Goal: Task Accomplishment & Management: Use online tool/utility

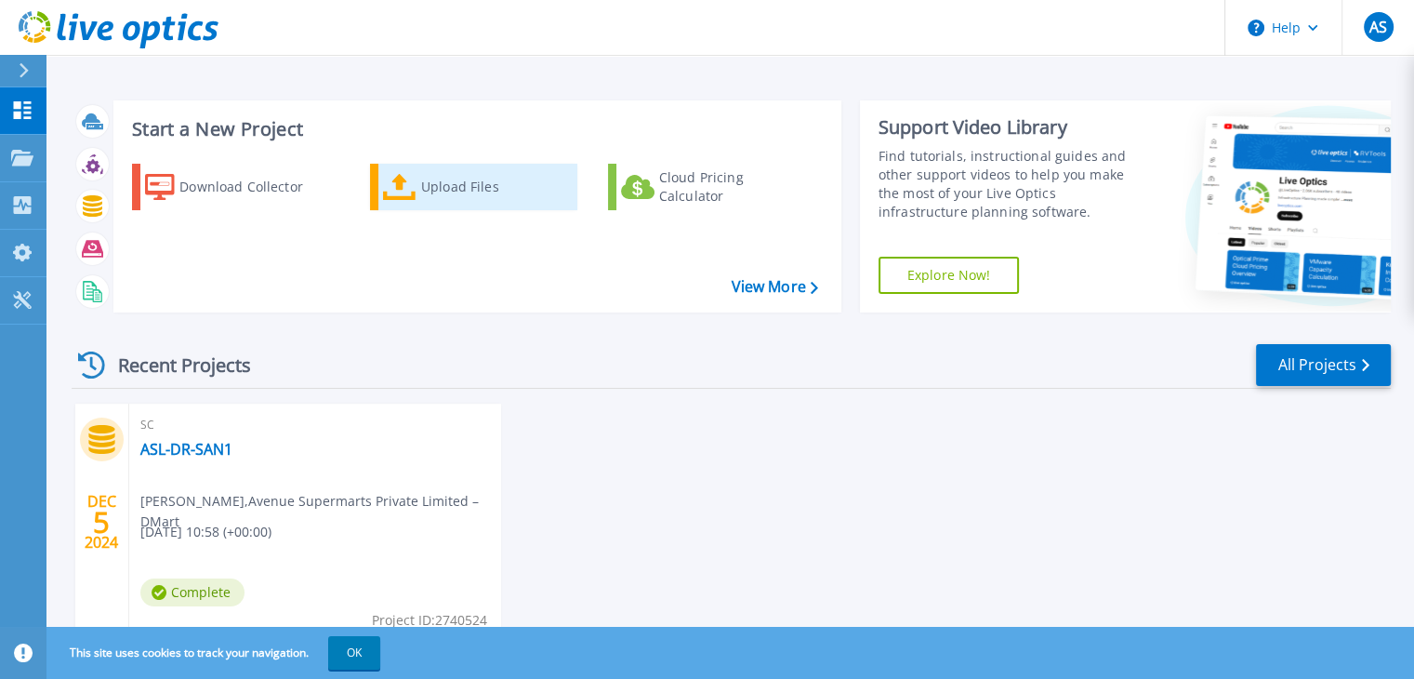
click at [434, 187] on div "Upload Files" at bounding box center [495, 186] width 149 height 37
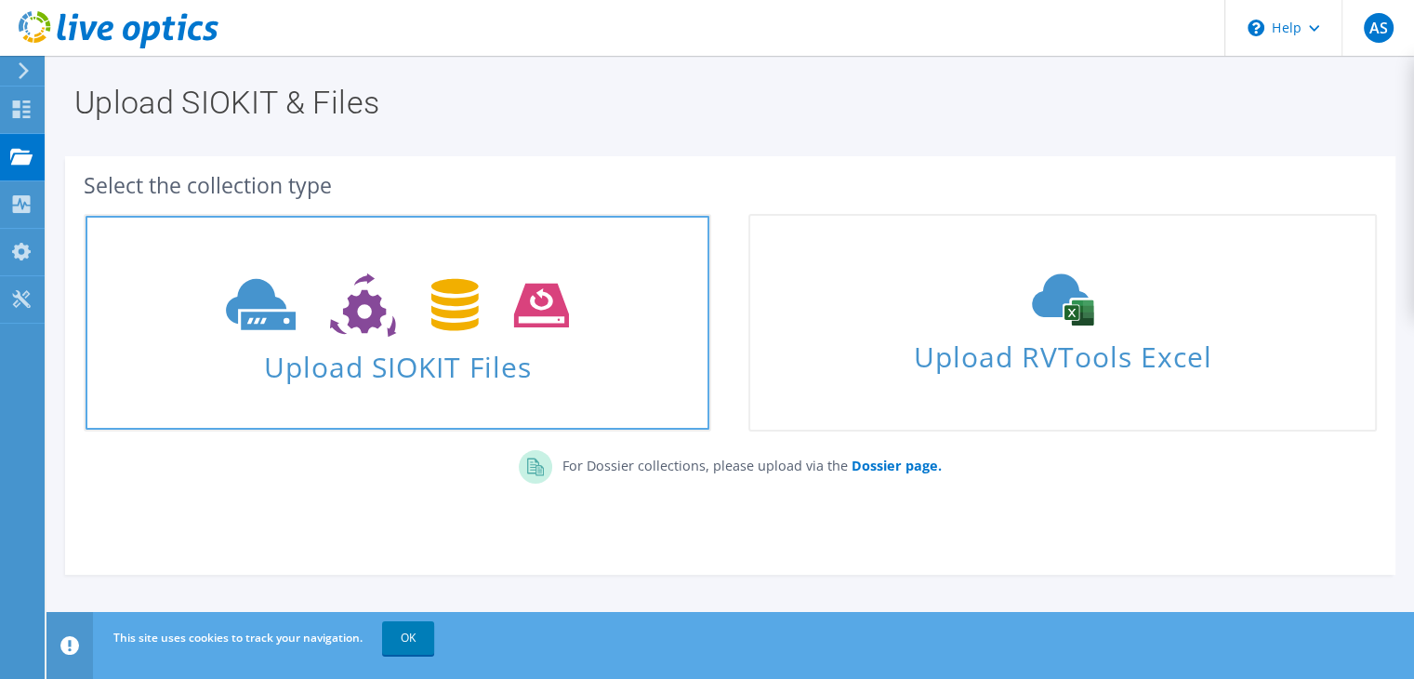
click at [434, 369] on span "Upload SIOKIT Files" at bounding box center [398, 361] width 624 height 40
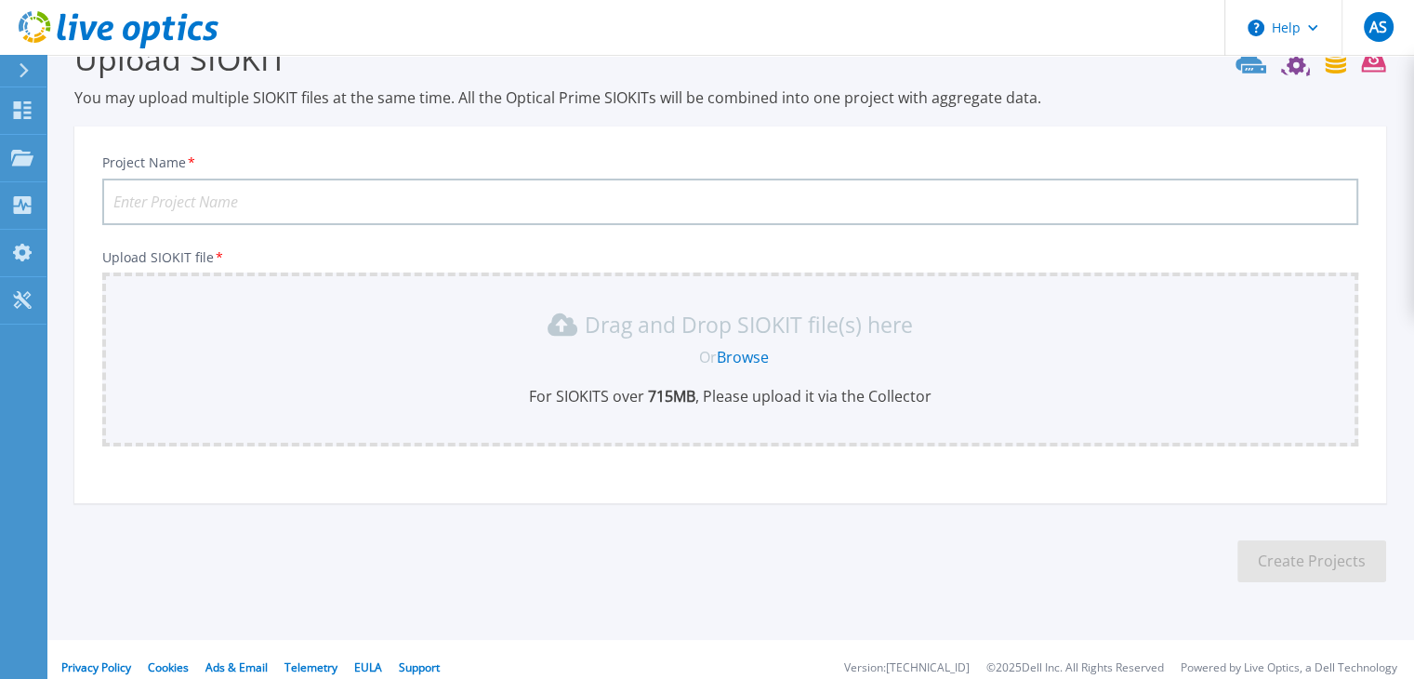
scroll to position [60, 0]
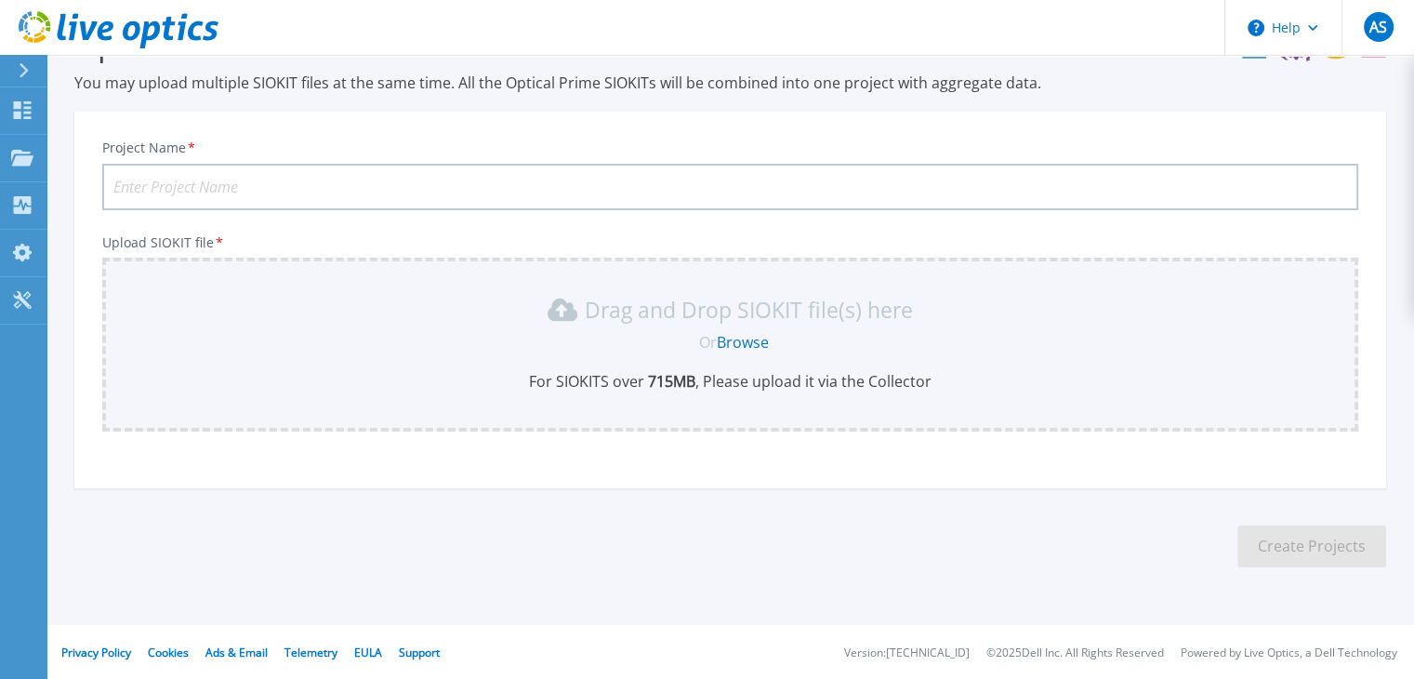
click at [748, 343] on link "Browse" at bounding box center [743, 342] width 52 height 20
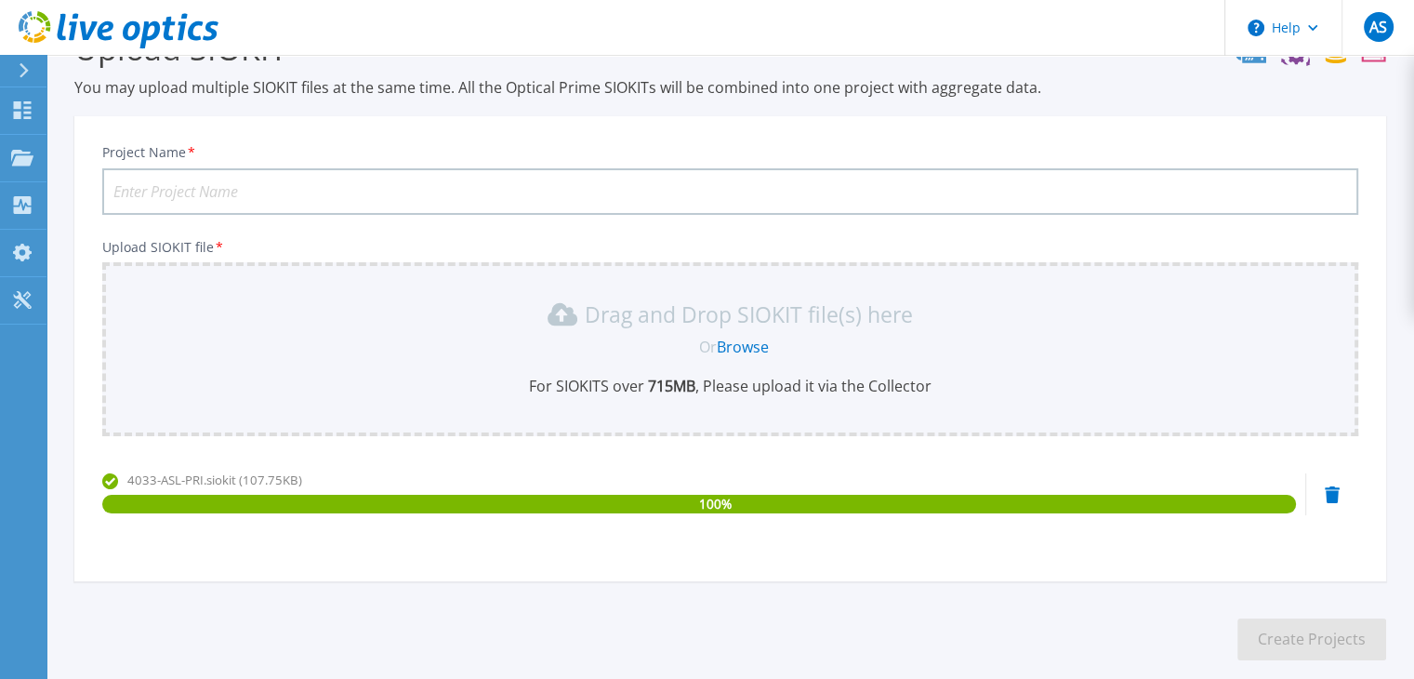
scroll to position [0, 0]
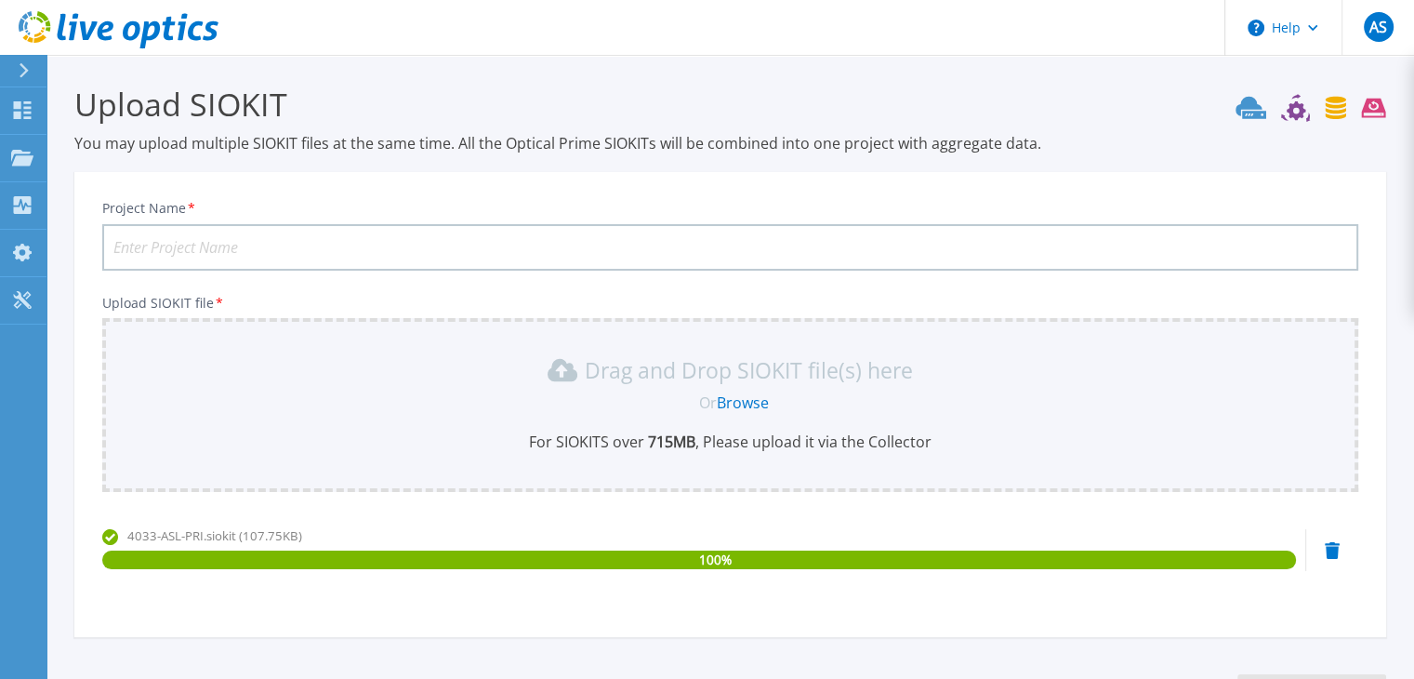
click at [260, 243] on input "Project Name *" at bounding box center [730, 247] width 1256 height 46
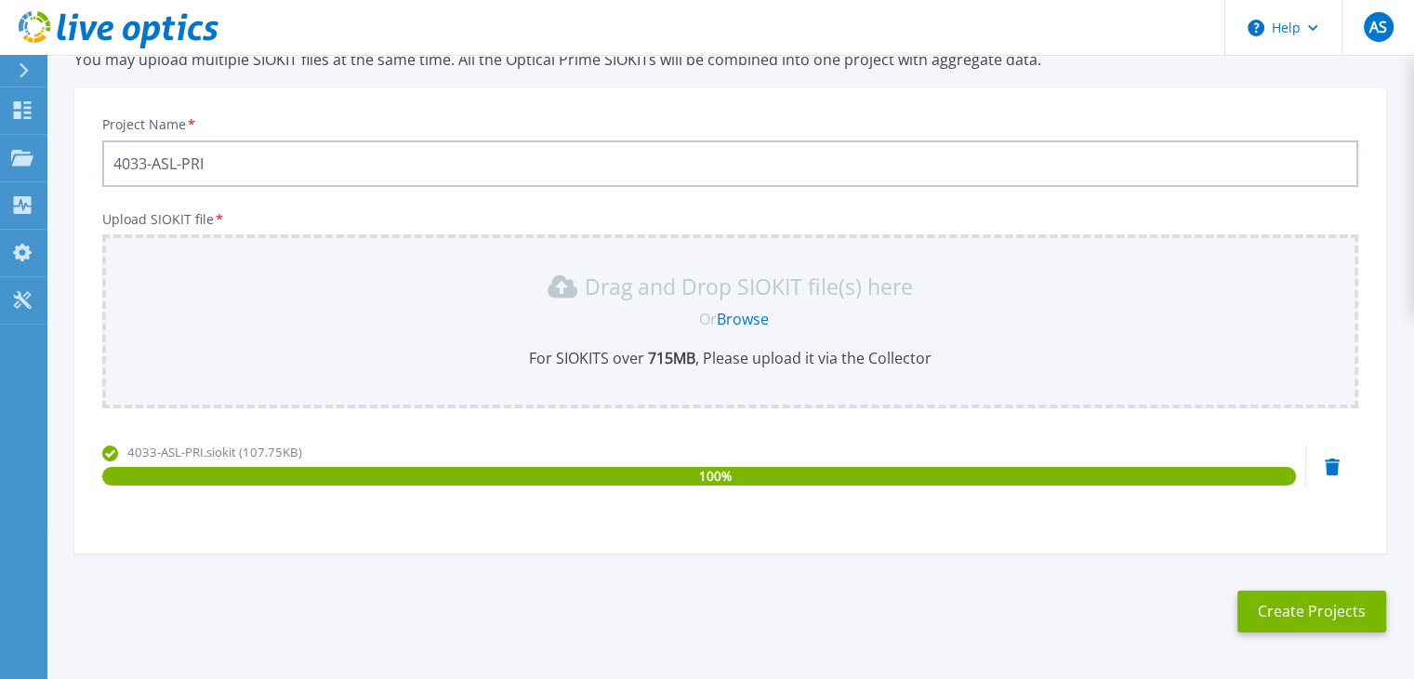
scroll to position [149, 0]
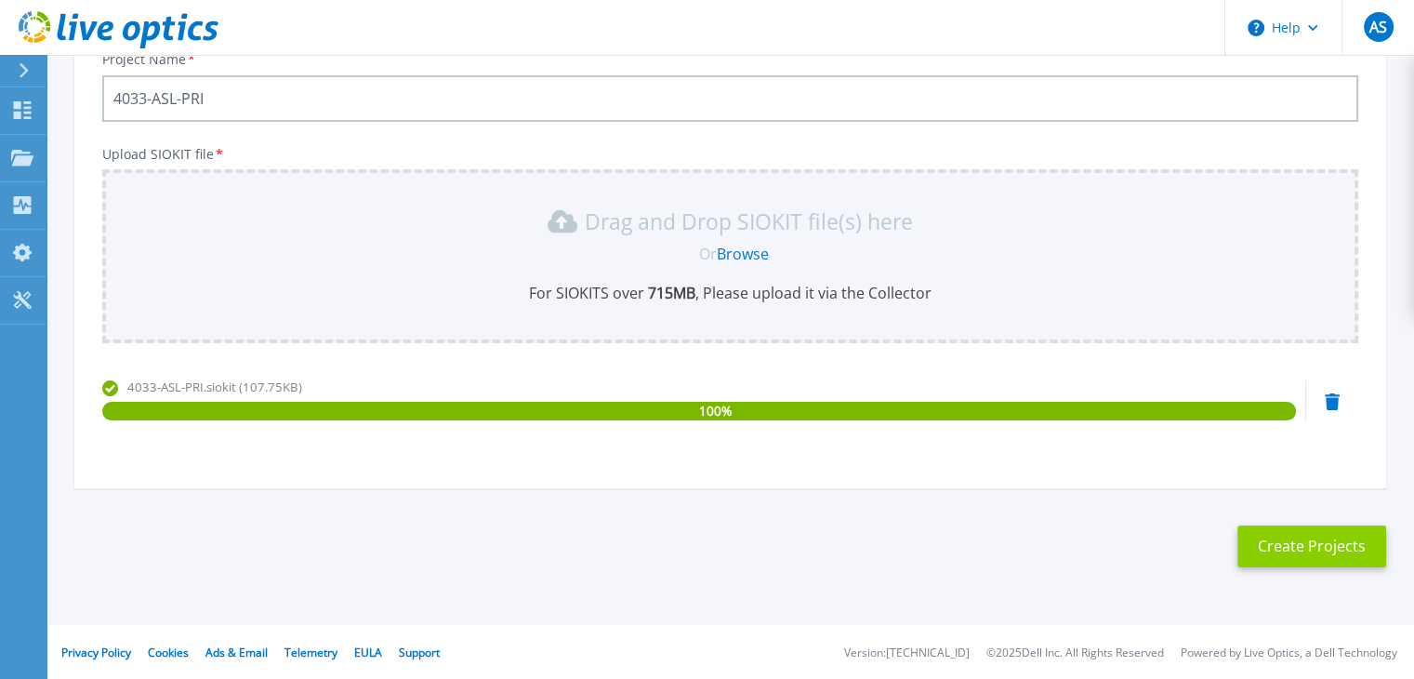
type input "4033-ASL-PRI"
click at [1343, 545] on button "Create Projects" at bounding box center [1312, 546] width 149 height 42
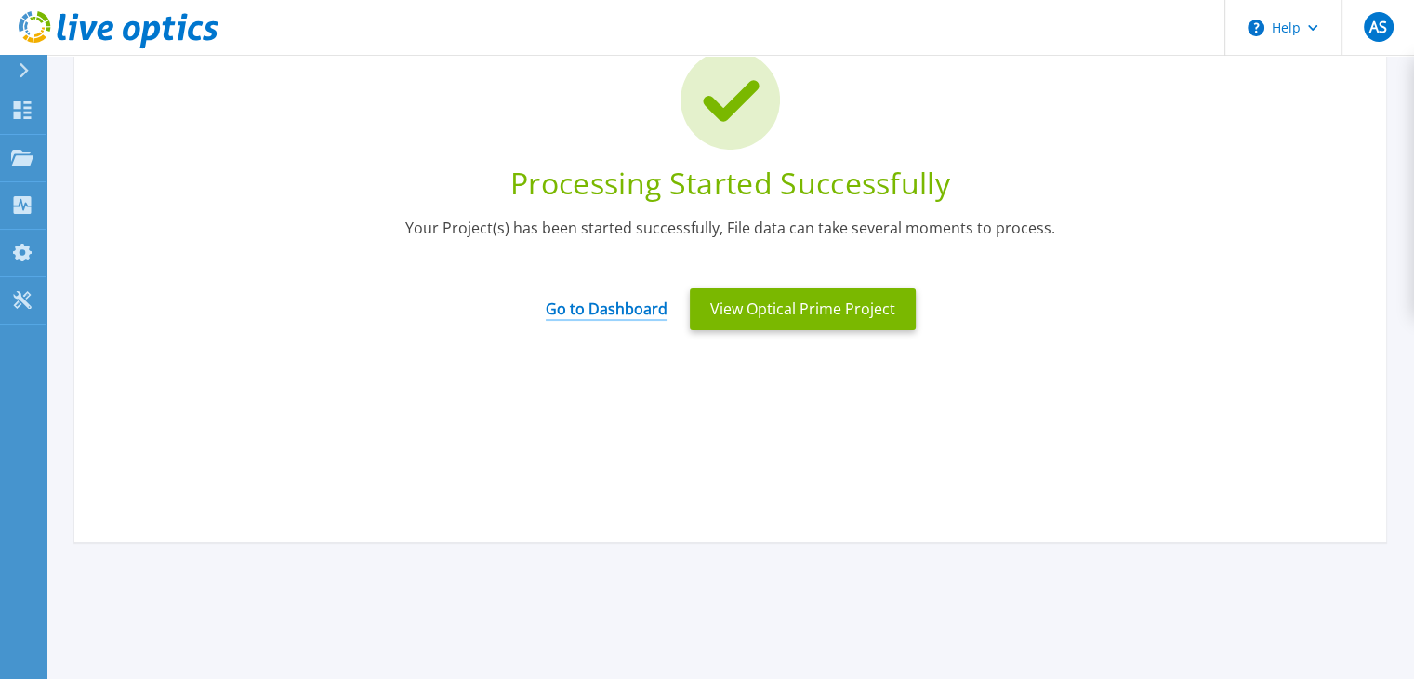
click at [600, 310] on link "Go to Dashboard" at bounding box center [607, 303] width 122 height 36
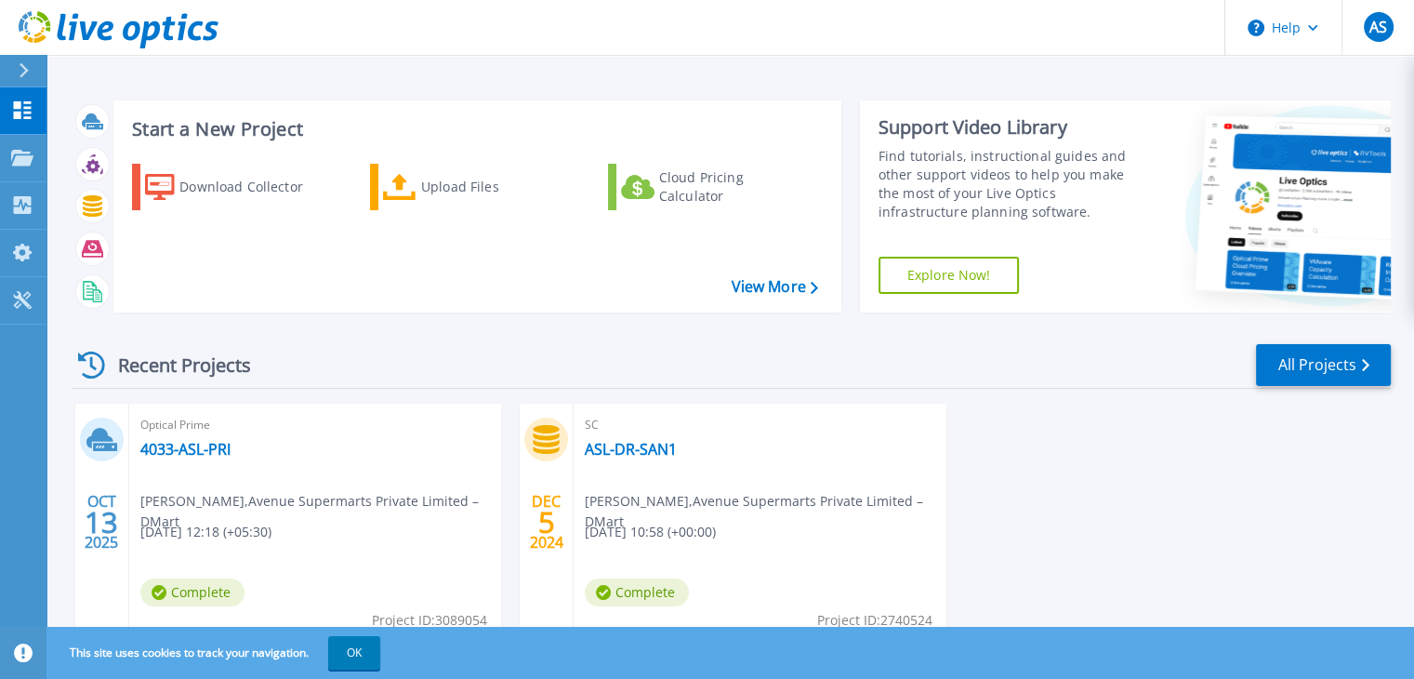
click at [249, 474] on div "Optical Prime 4033-ASL-PRI Abhishek Sinalkar , Avenue Supermarts Private Limite…" at bounding box center [315, 524] width 372 height 241
click at [171, 436] on div "Optical Prime 4033-ASL-PRI Abhishek Sinalkar , Avenue Supermarts Private Limite…" at bounding box center [315, 524] width 372 height 241
click at [175, 447] on link "4033-ASL-PRI" at bounding box center [185, 449] width 90 height 19
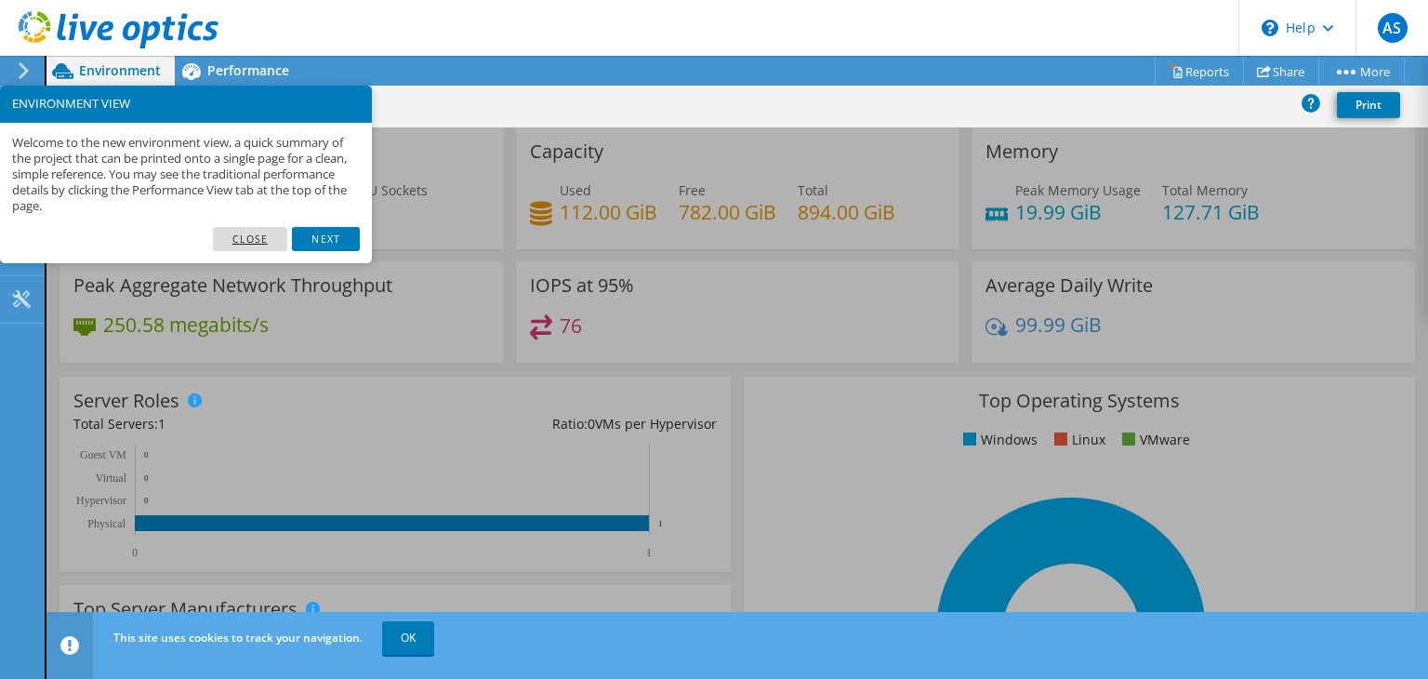
click at [233, 242] on link "Close" at bounding box center [250, 239] width 75 height 24
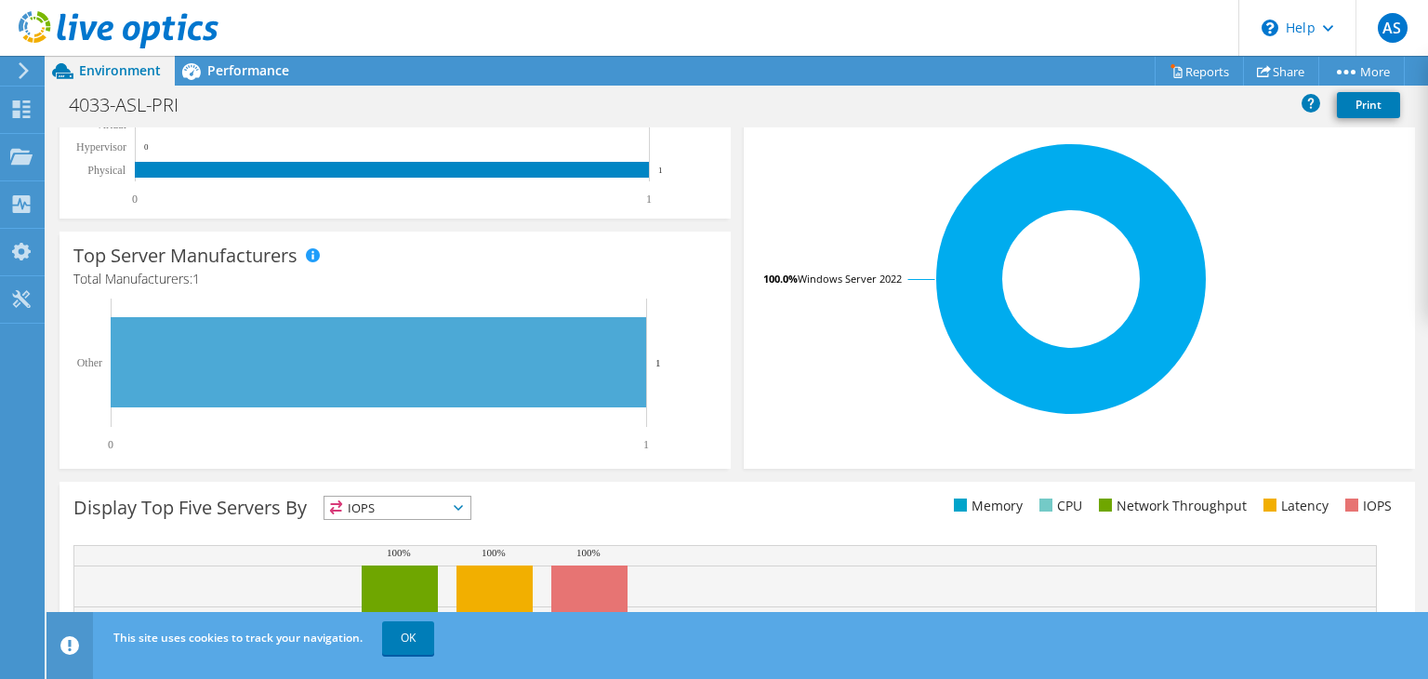
scroll to position [562, 0]
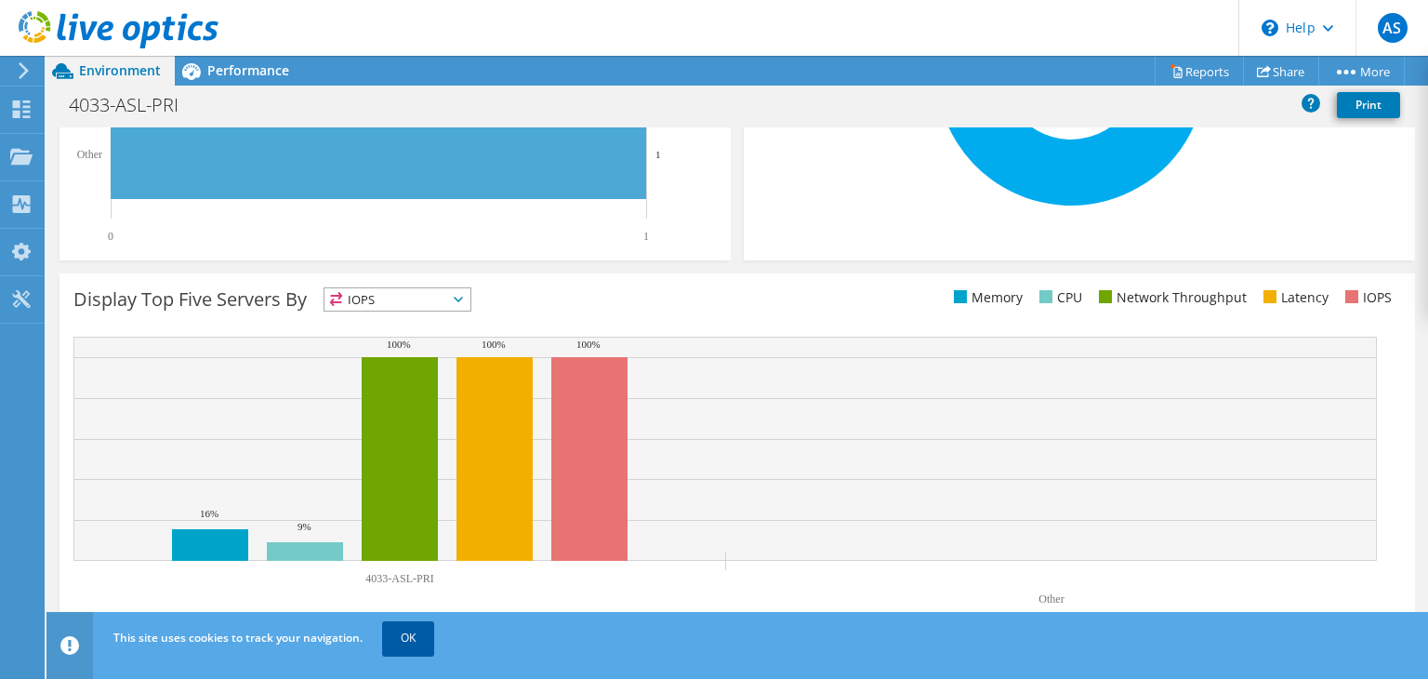
click at [395, 641] on link "OK" at bounding box center [408, 637] width 52 height 33
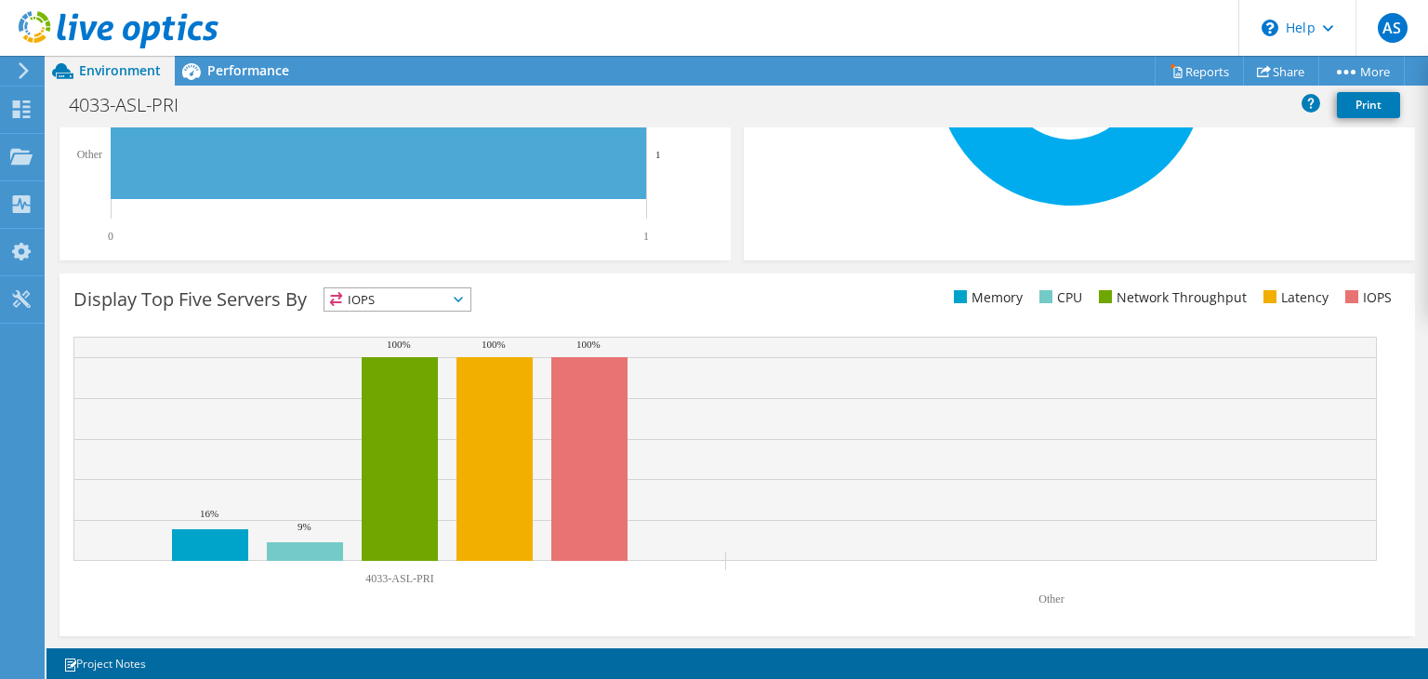
click at [378, 299] on span "IOPS" at bounding box center [398, 299] width 146 height 22
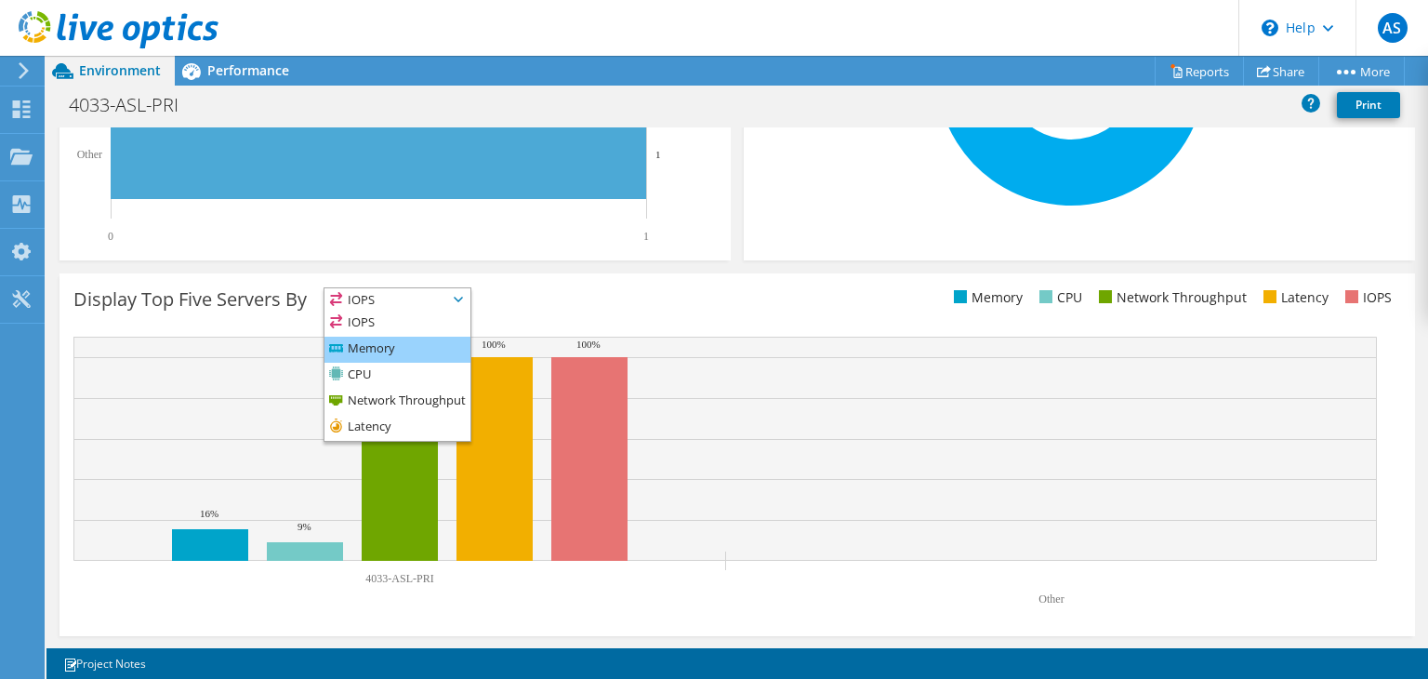
click at [378, 347] on li "Memory" at bounding box center [398, 350] width 146 height 26
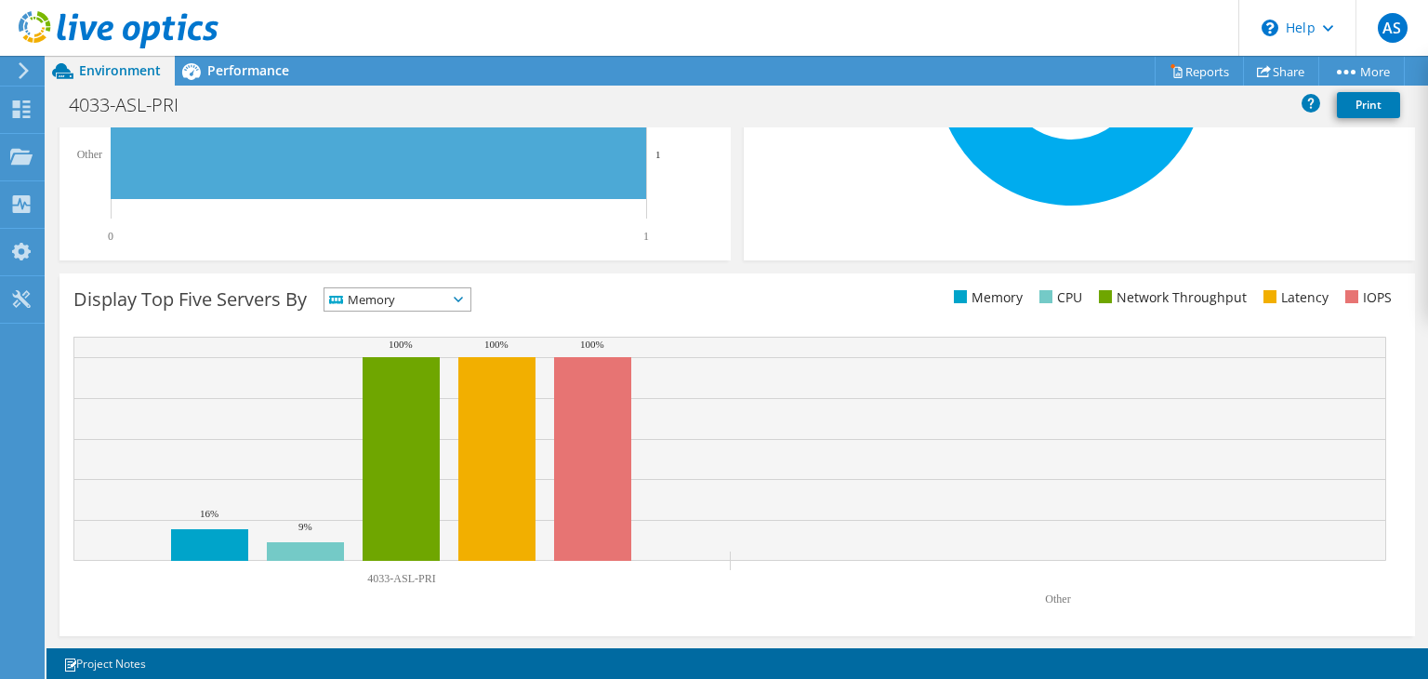
click at [375, 295] on span "Memory" at bounding box center [386, 299] width 123 height 22
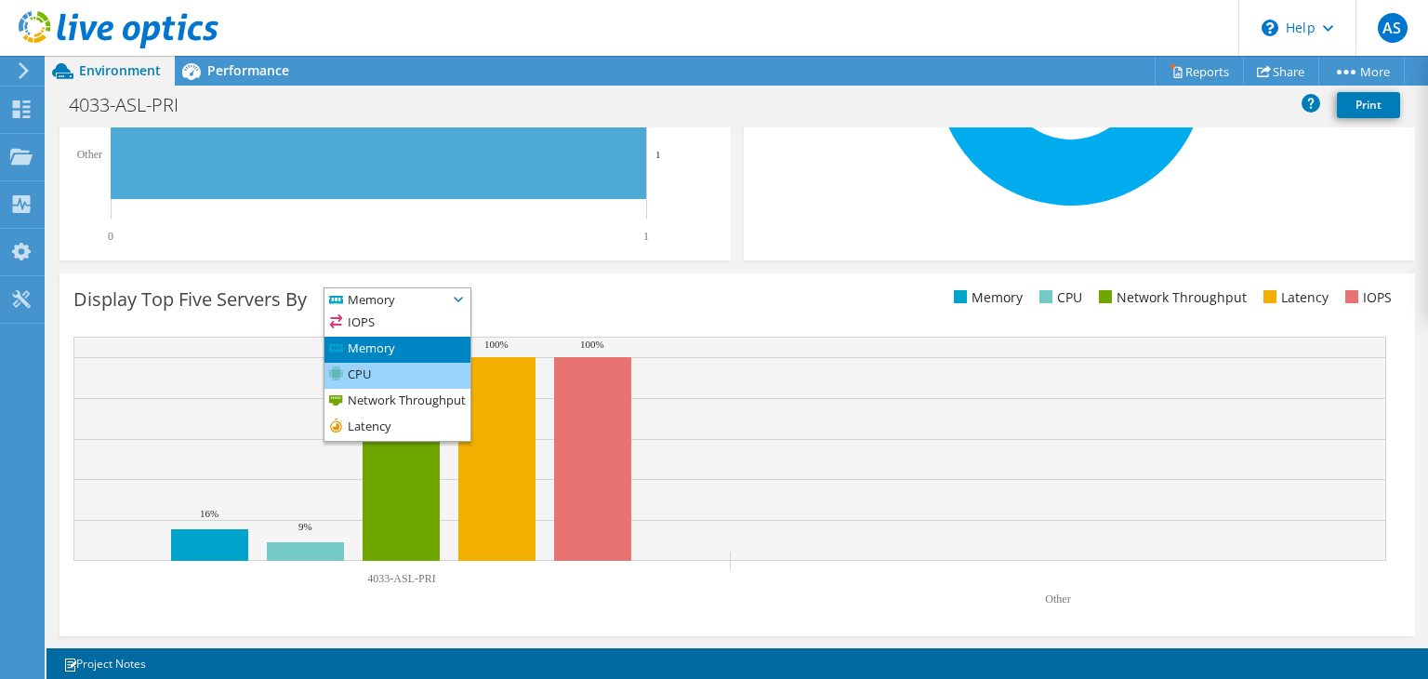
click at [396, 373] on li "CPU" at bounding box center [398, 376] width 146 height 26
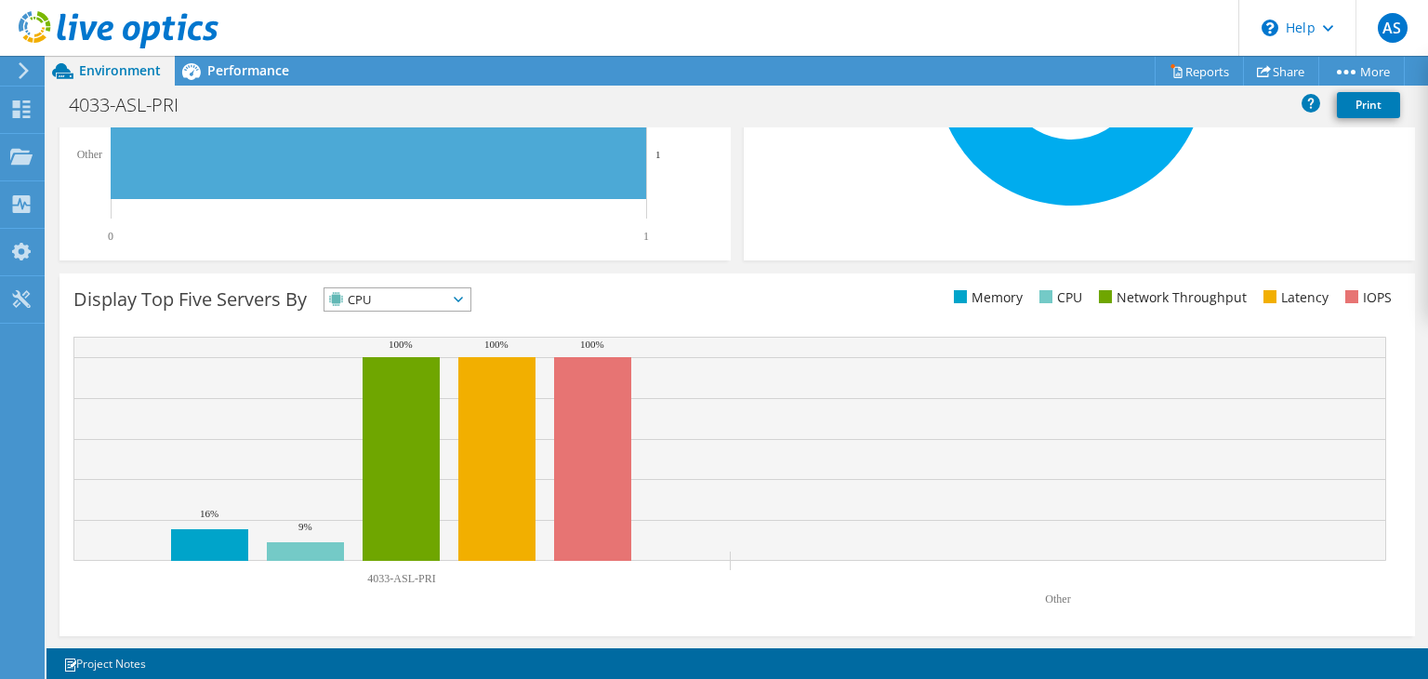
click at [373, 299] on span "CPU" at bounding box center [386, 299] width 123 height 22
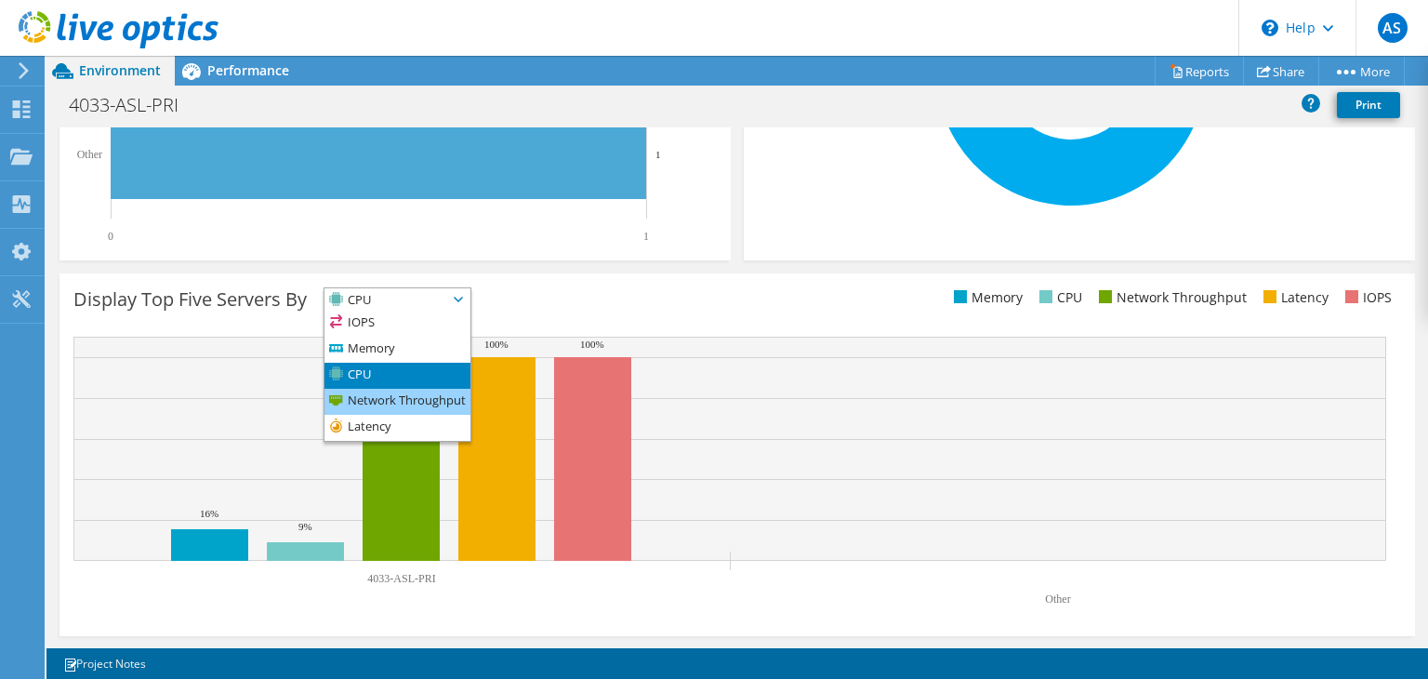
click at [387, 397] on li "Network Throughput" at bounding box center [398, 402] width 146 height 26
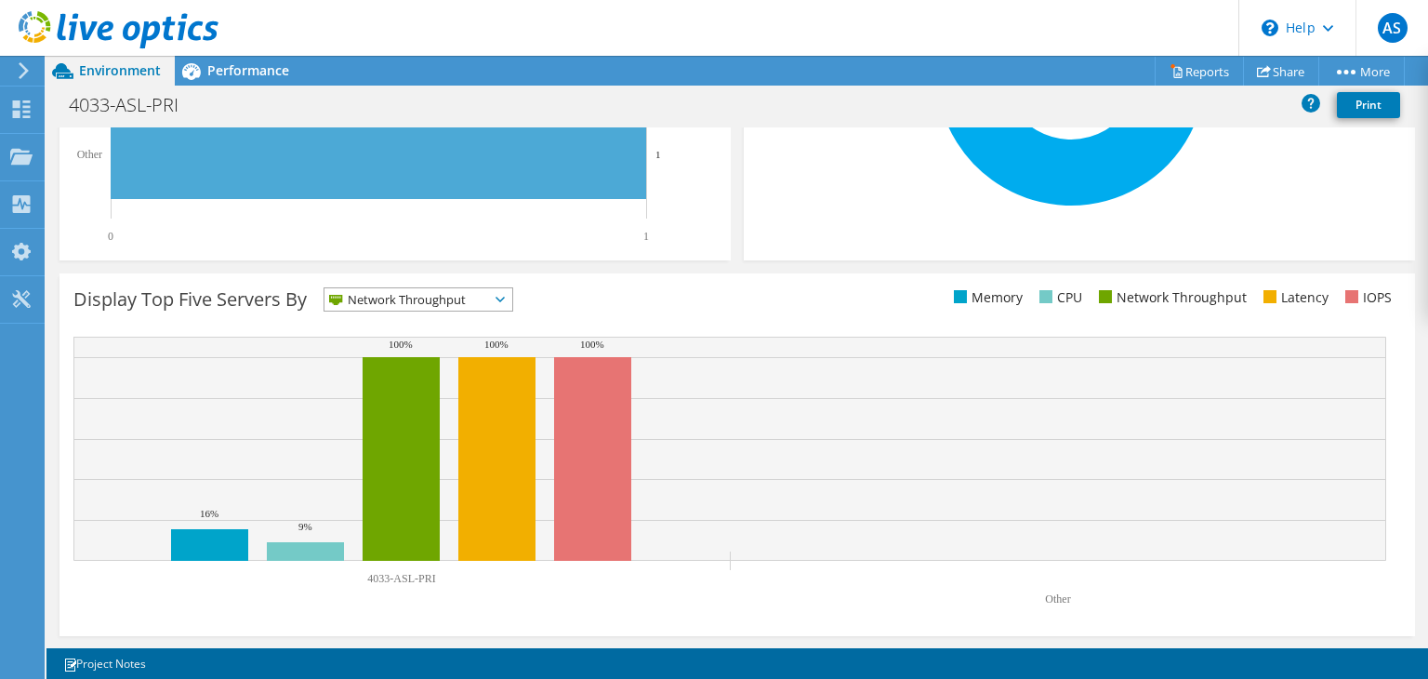
click at [382, 299] on span "Network Throughput" at bounding box center [407, 299] width 165 height 22
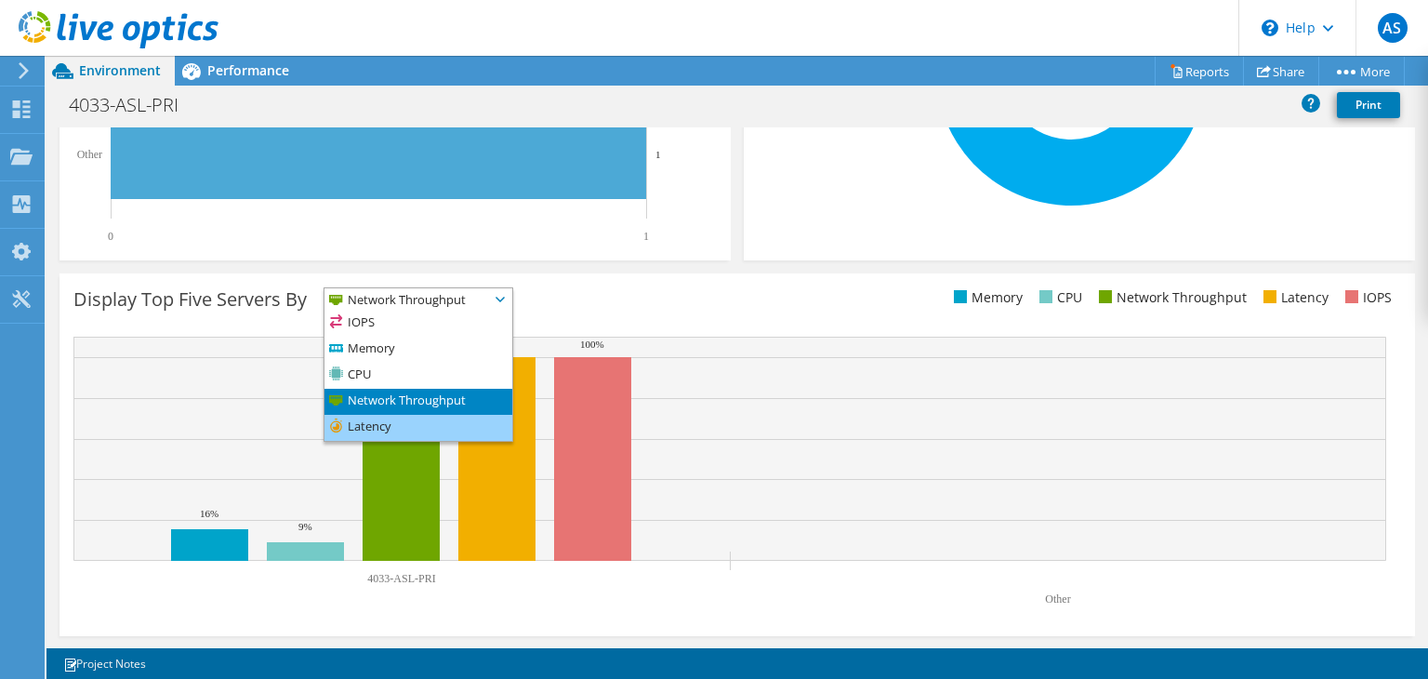
click at [392, 426] on li "Latency" at bounding box center [419, 428] width 188 height 26
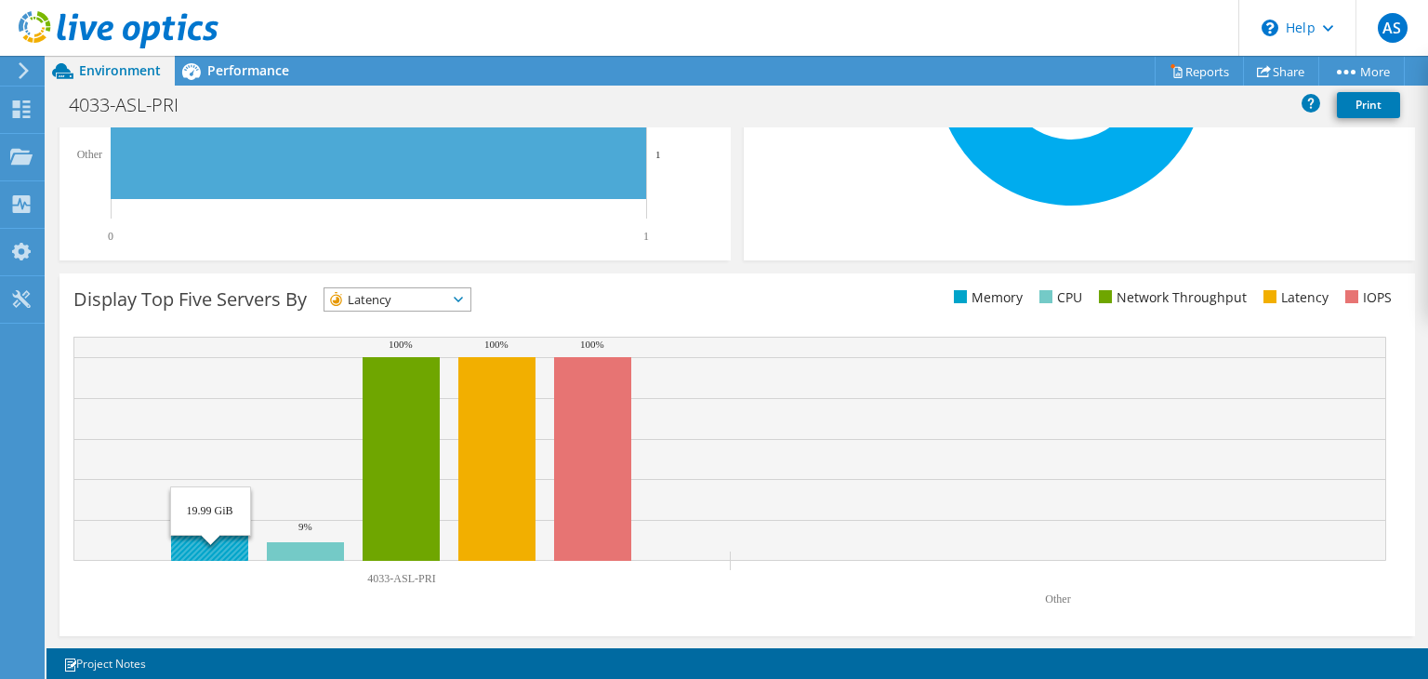
click at [210, 542] on rect at bounding box center [209, 545] width 77 height 32
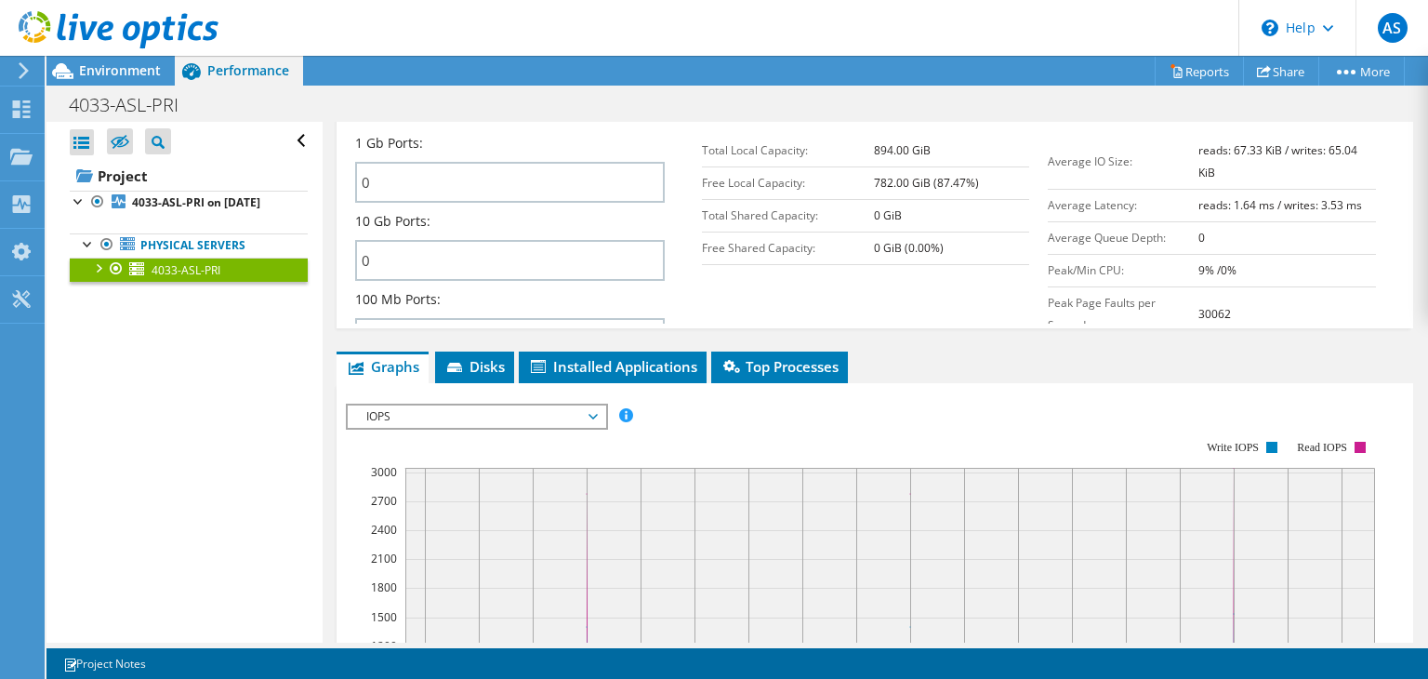
scroll to position [1151, 0]
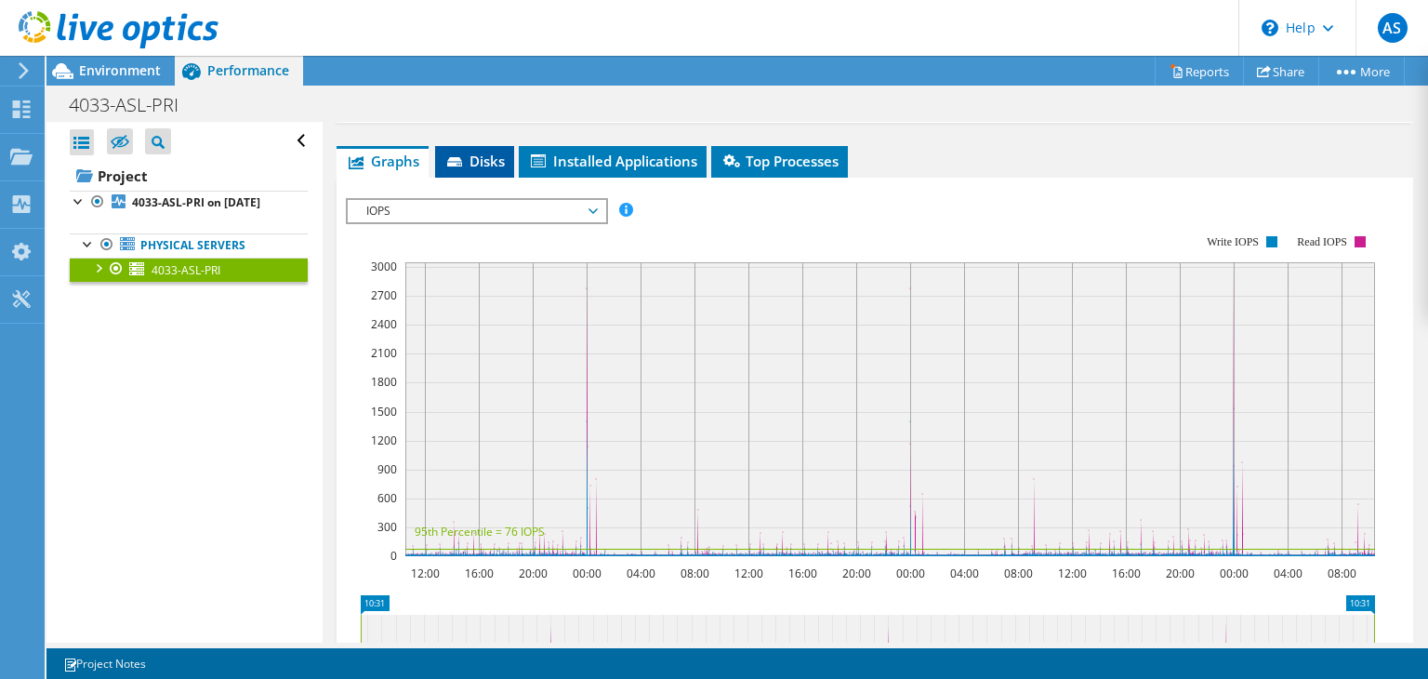
click at [461, 163] on li "Disks" at bounding box center [474, 162] width 79 height 32
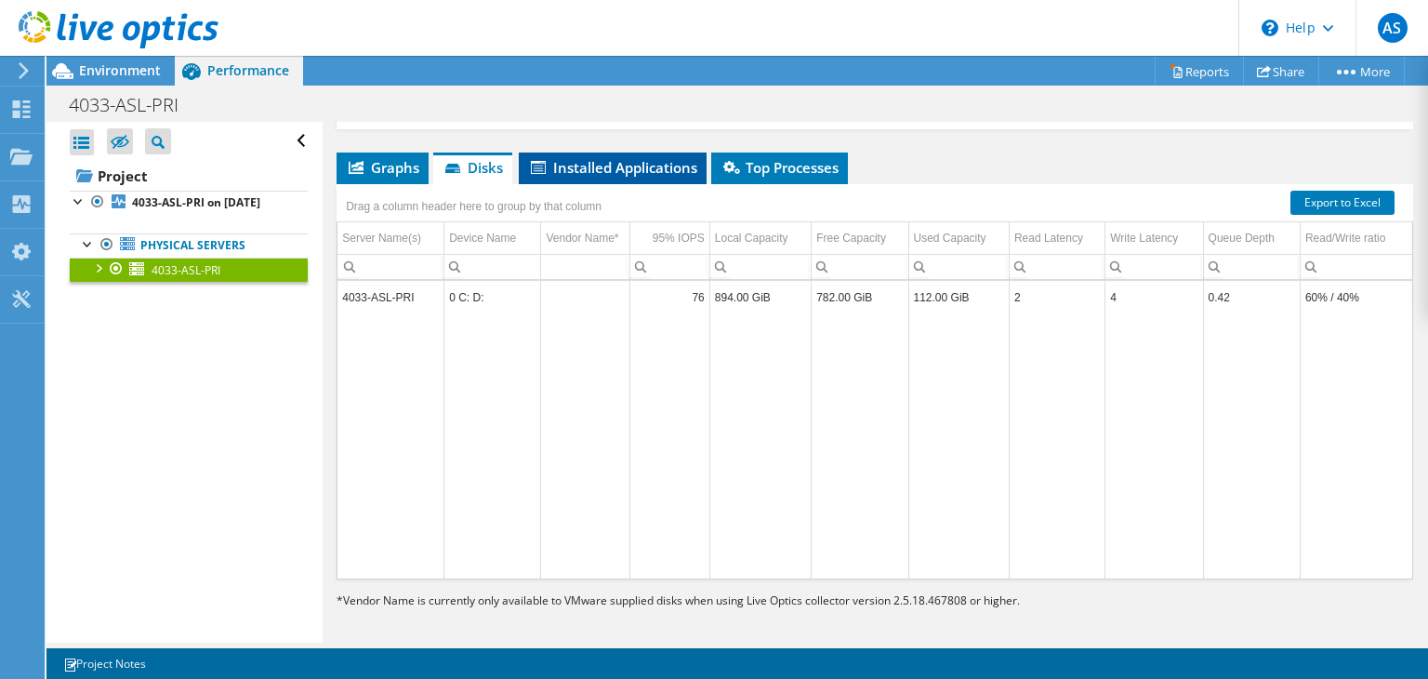
click at [628, 166] on span "Installed Applications" at bounding box center [612, 167] width 169 height 19
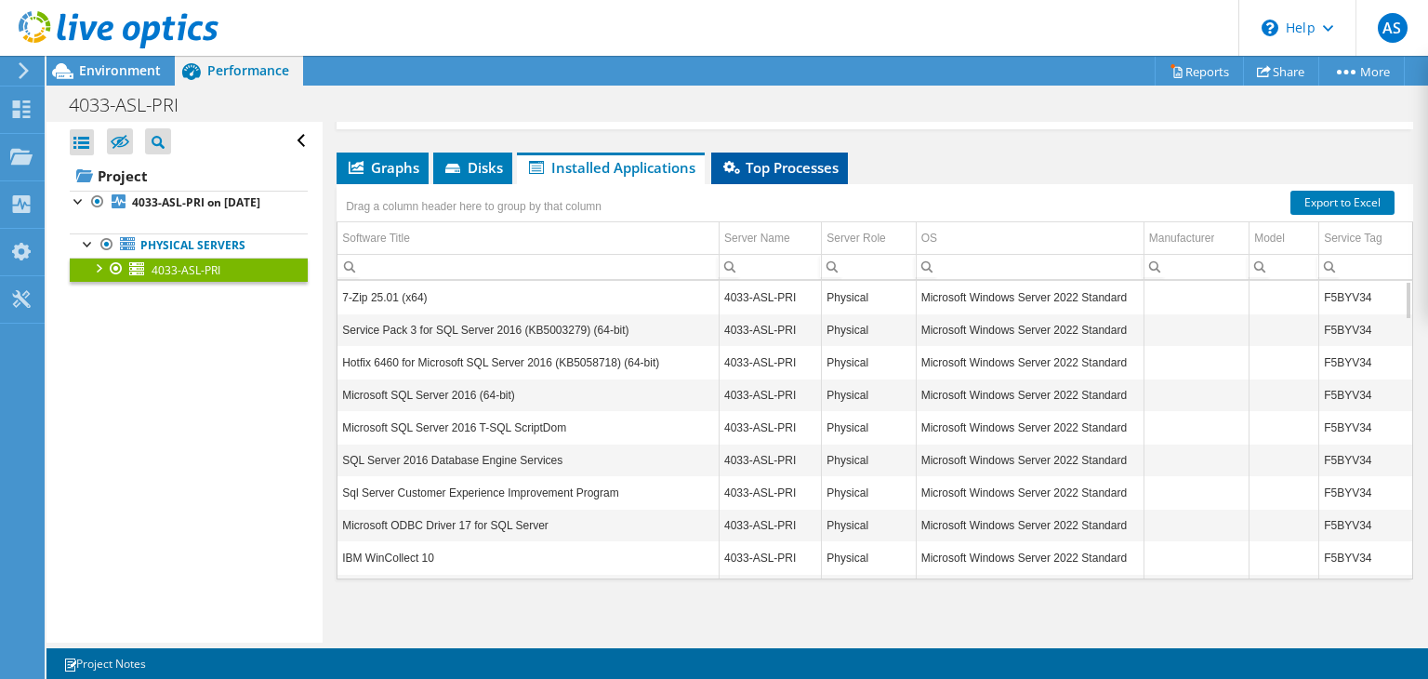
click at [787, 160] on span "Top Processes" at bounding box center [780, 167] width 118 height 19
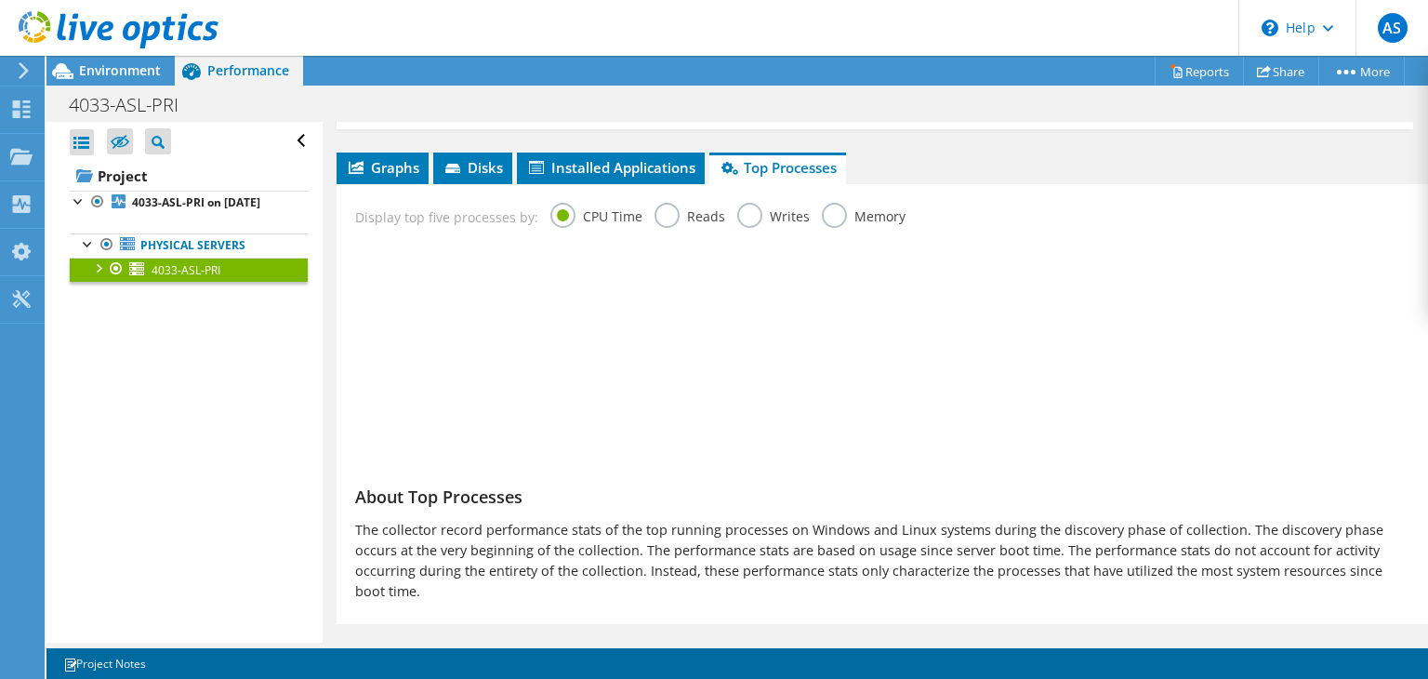
scroll to position [1151, 0]
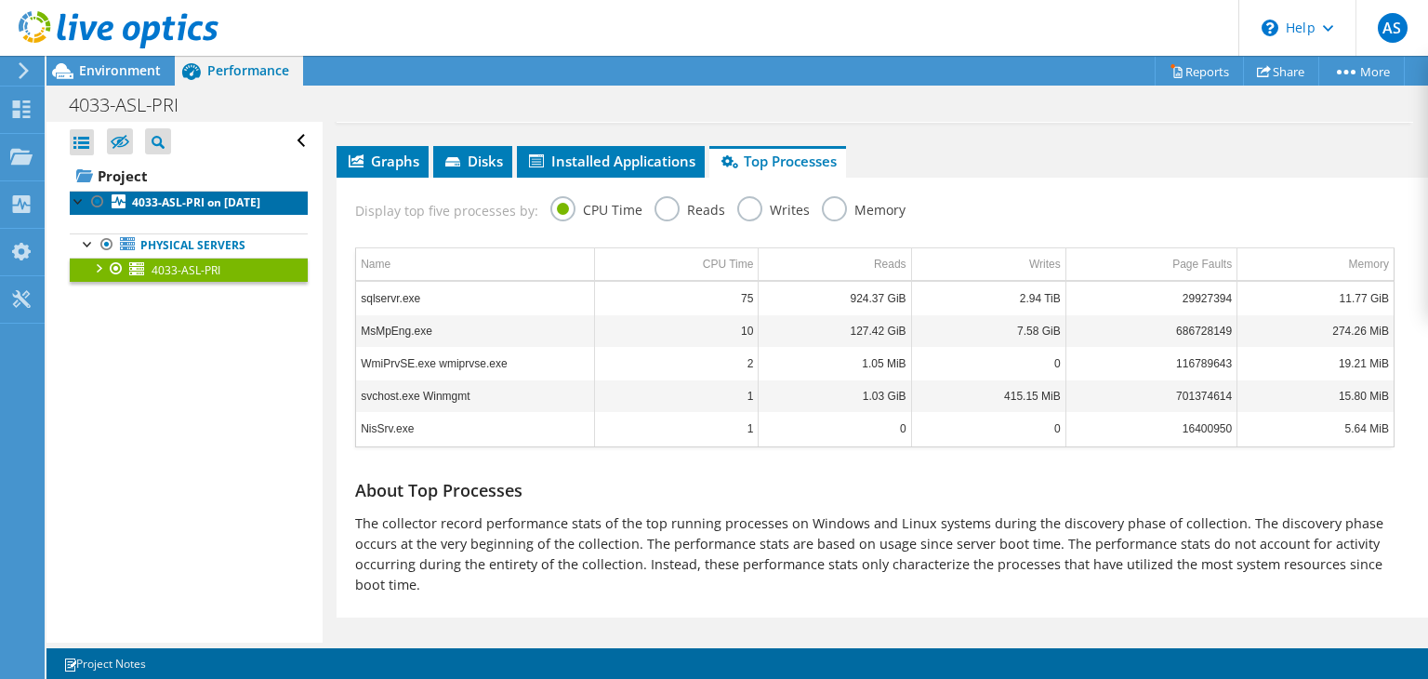
click at [161, 209] on b "4033-ASL-PRI on [DATE]" at bounding box center [196, 202] width 128 height 16
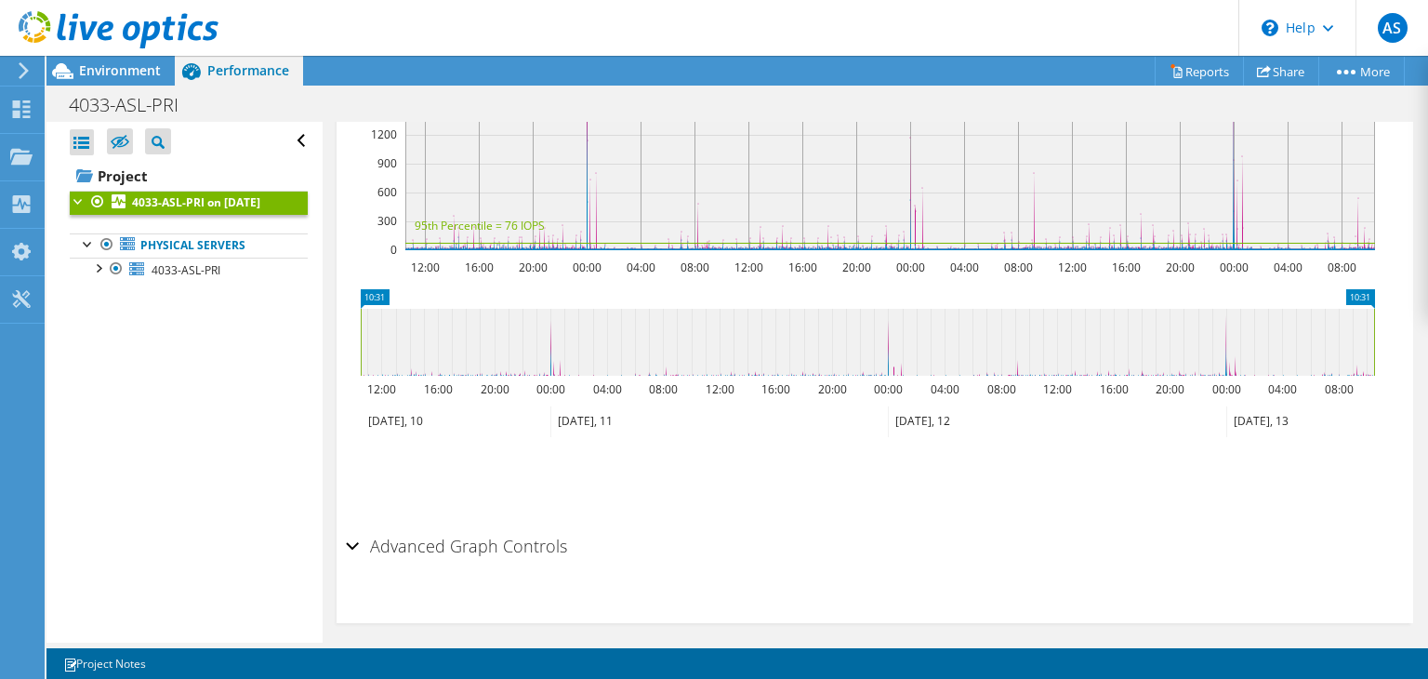
scroll to position [606, 0]
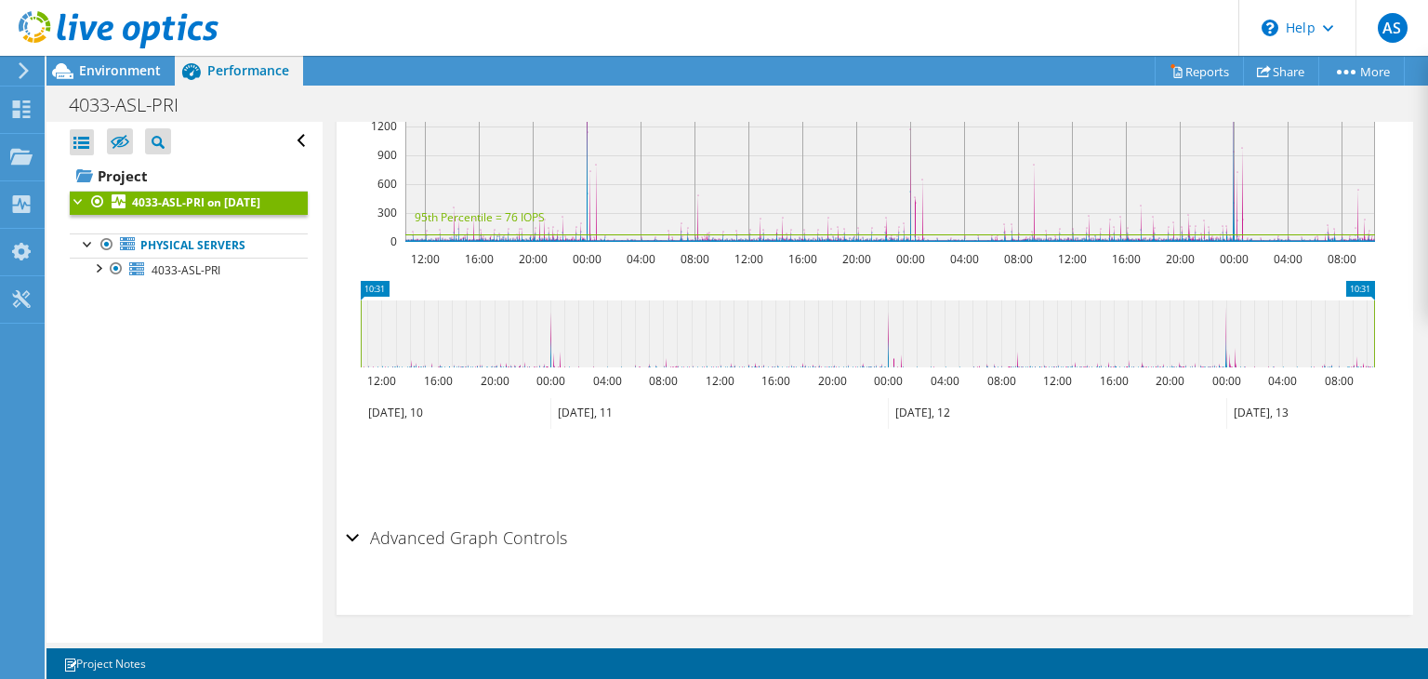
click at [369, 529] on h2 "Advanced Graph Controls" at bounding box center [456, 537] width 221 height 37
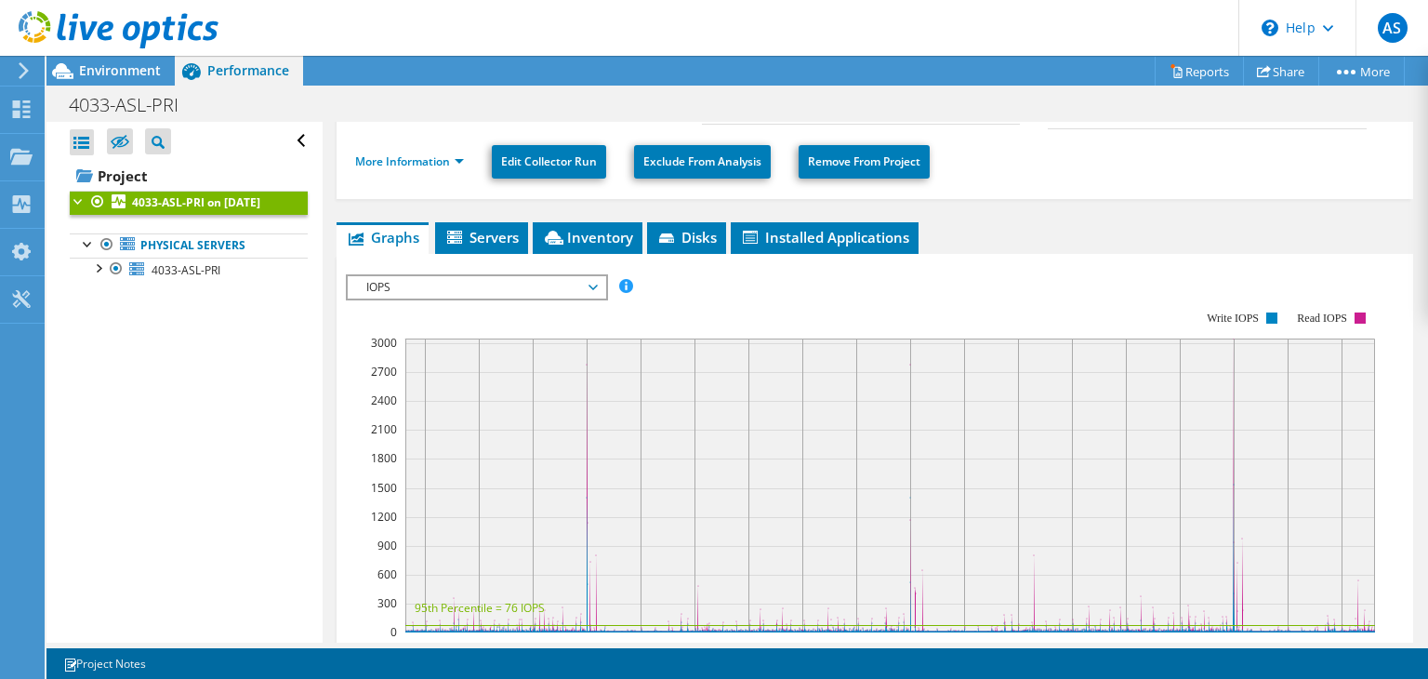
scroll to position [0, 0]
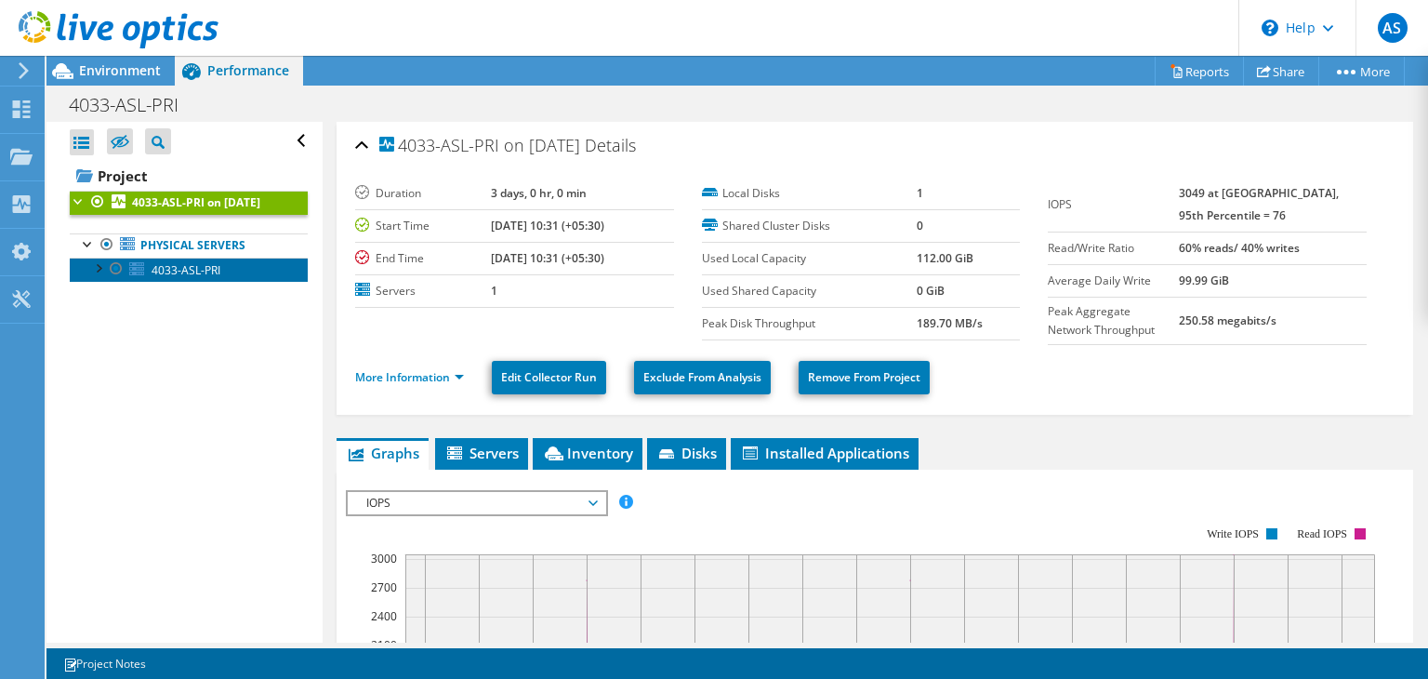
click at [159, 278] on span "4033-ASL-PRI" at bounding box center [186, 270] width 69 height 16
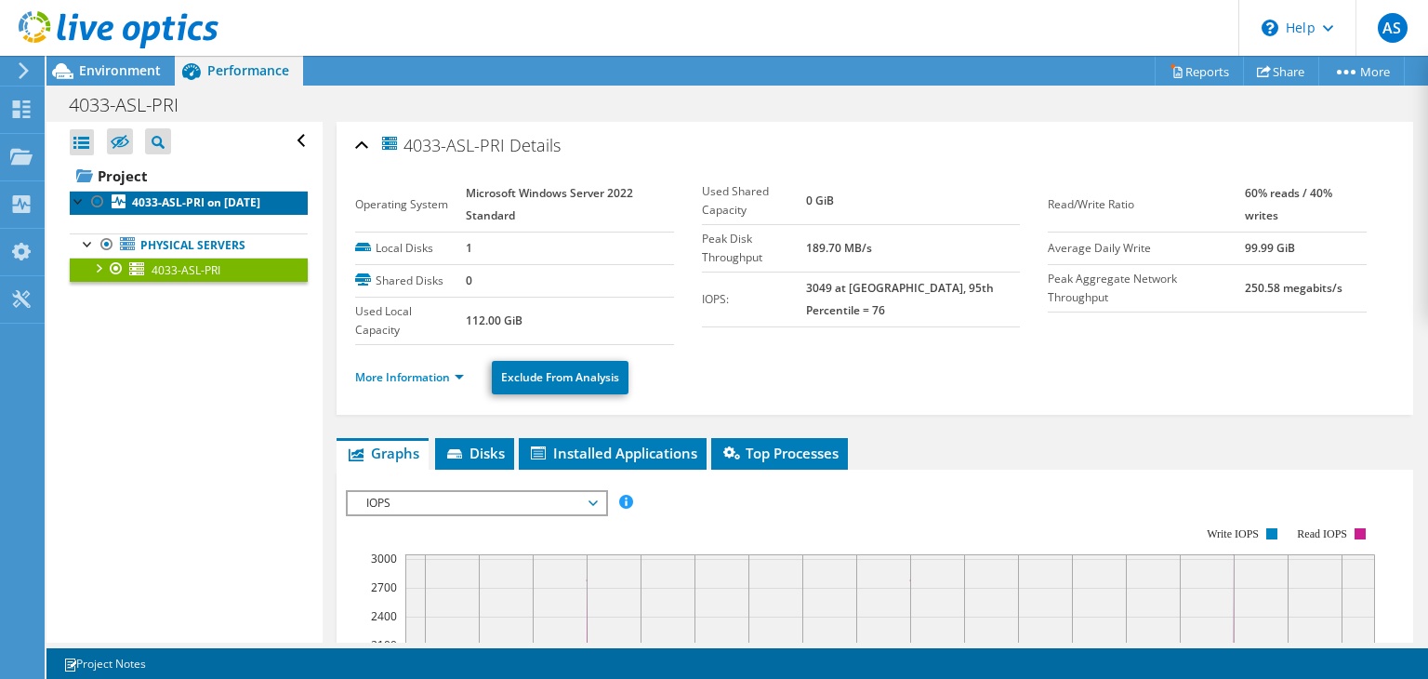
click at [135, 206] on b "4033-ASL-PRI on [DATE]" at bounding box center [196, 202] width 128 height 16
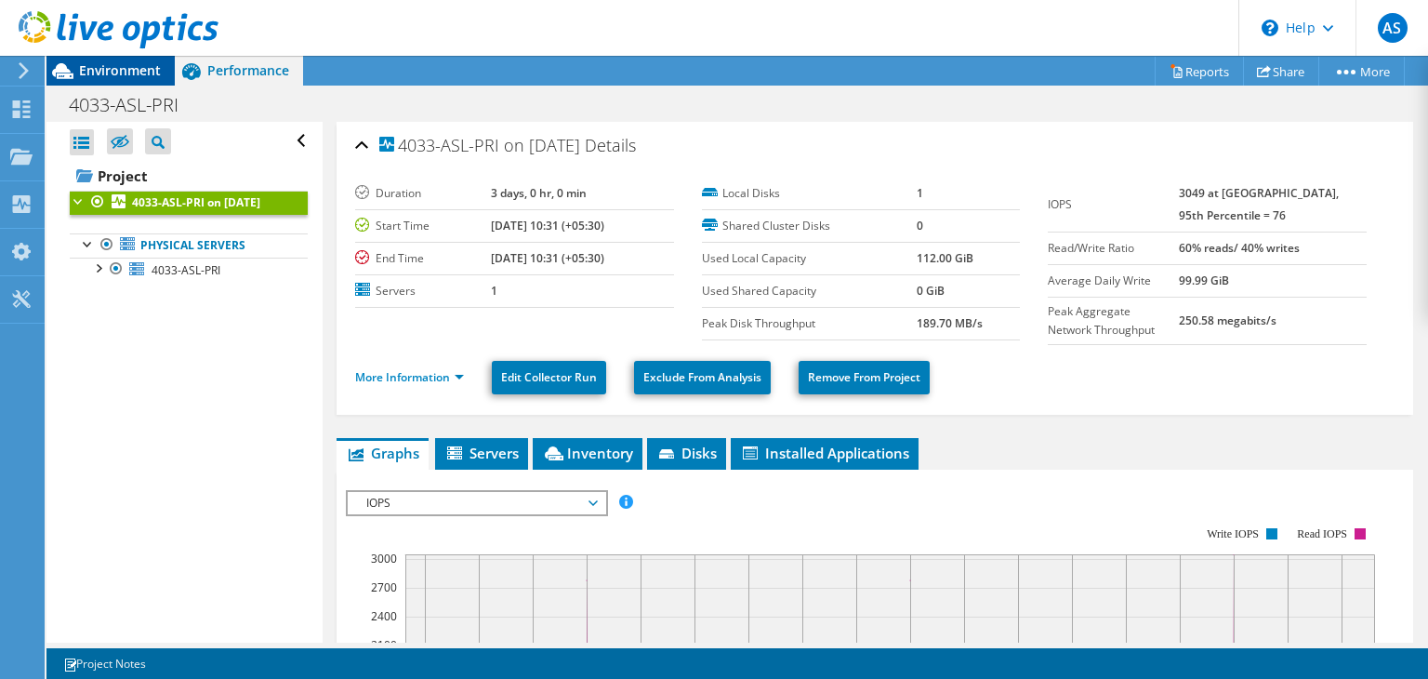
click at [103, 74] on span "Environment" at bounding box center [120, 70] width 82 height 18
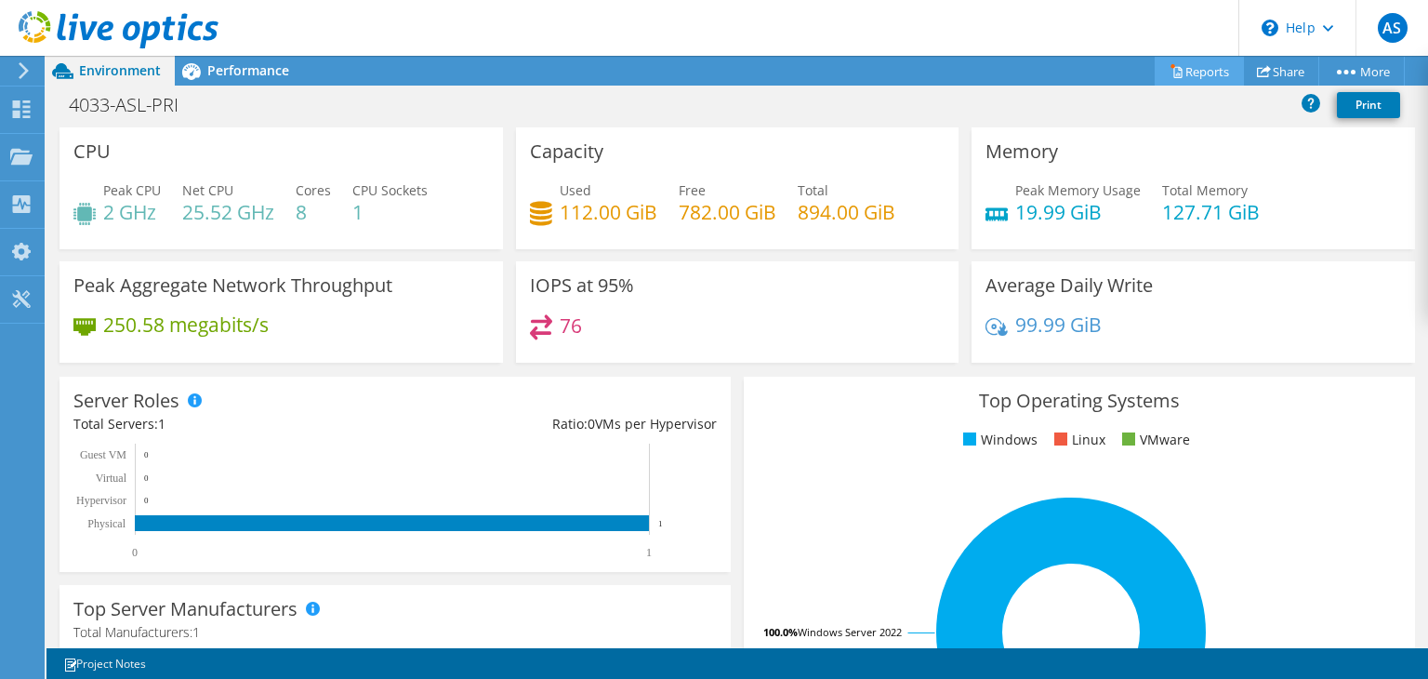
click at [1205, 68] on link "Reports" at bounding box center [1199, 71] width 89 height 29
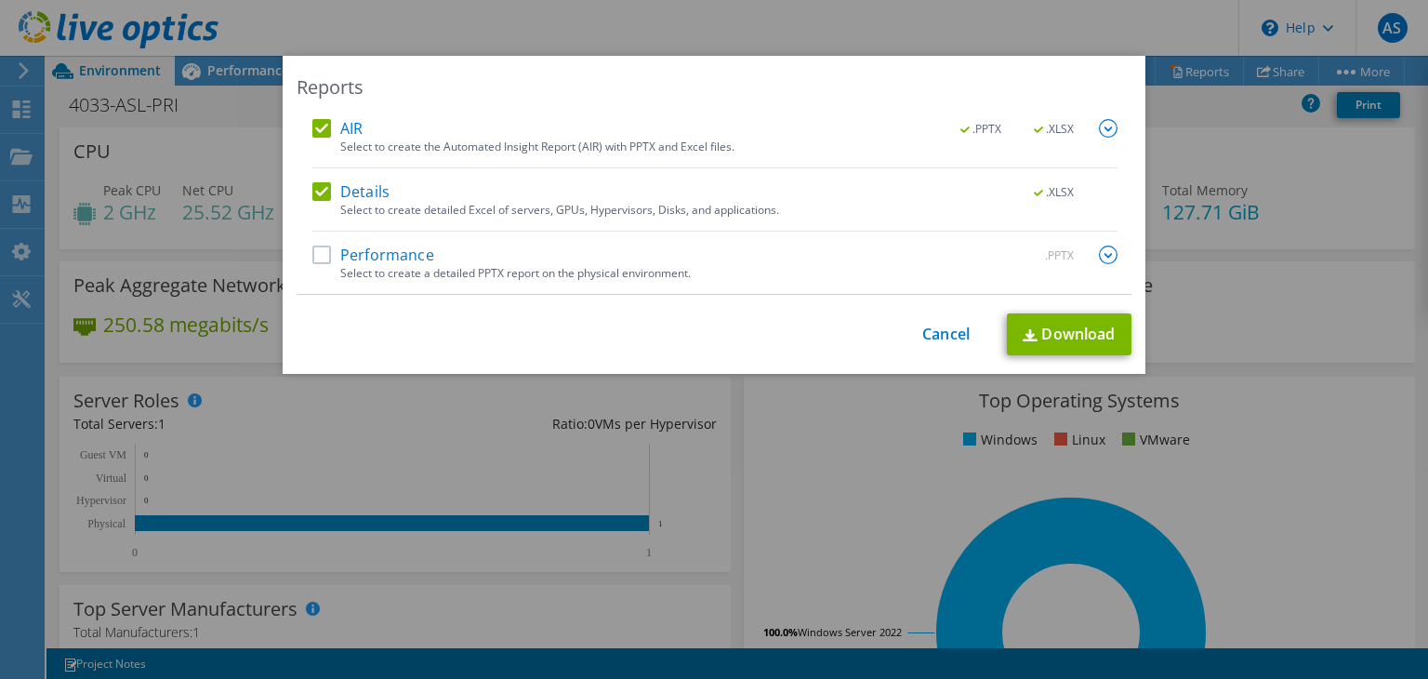
click at [315, 250] on label "Performance" at bounding box center [373, 255] width 122 height 19
click at [0, 0] on input "Performance" at bounding box center [0, 0] width 0 height 0
click at [1076, 334] on link "Download" at bounding box center [1069, 334] width 125 height 42
click at [842, 24] on div "Reports AIR .PPTX .XLSX Select to create the Automated Insight Report (AIR) wit…" at bounding box center [714, 339] width 1428 height 679
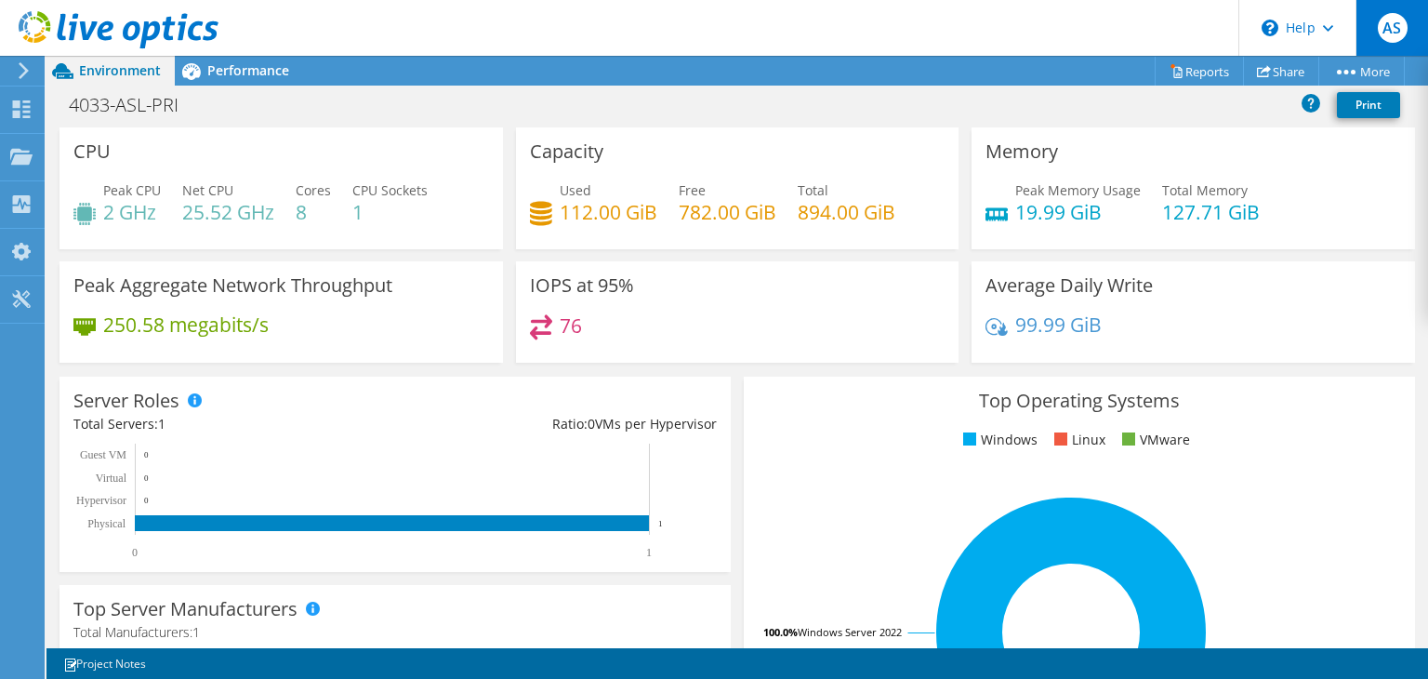
click at [1390, 27] on span "AS" at bounding box center [1393, 28] width 30 height 30
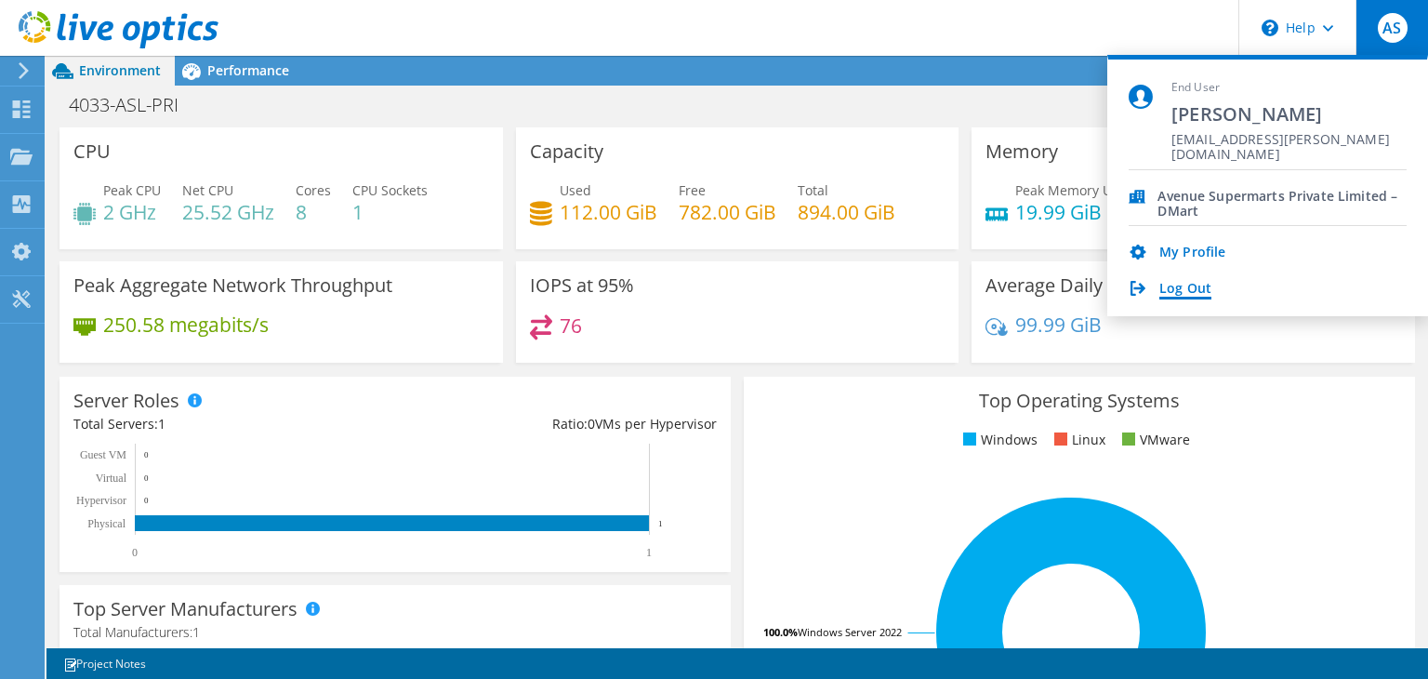
click at [1189, 287] on link "Log Out" at bounding box center [1186, 290] width 52 height 18
